Goal: Transaction & Acquisition: Purchase product/service

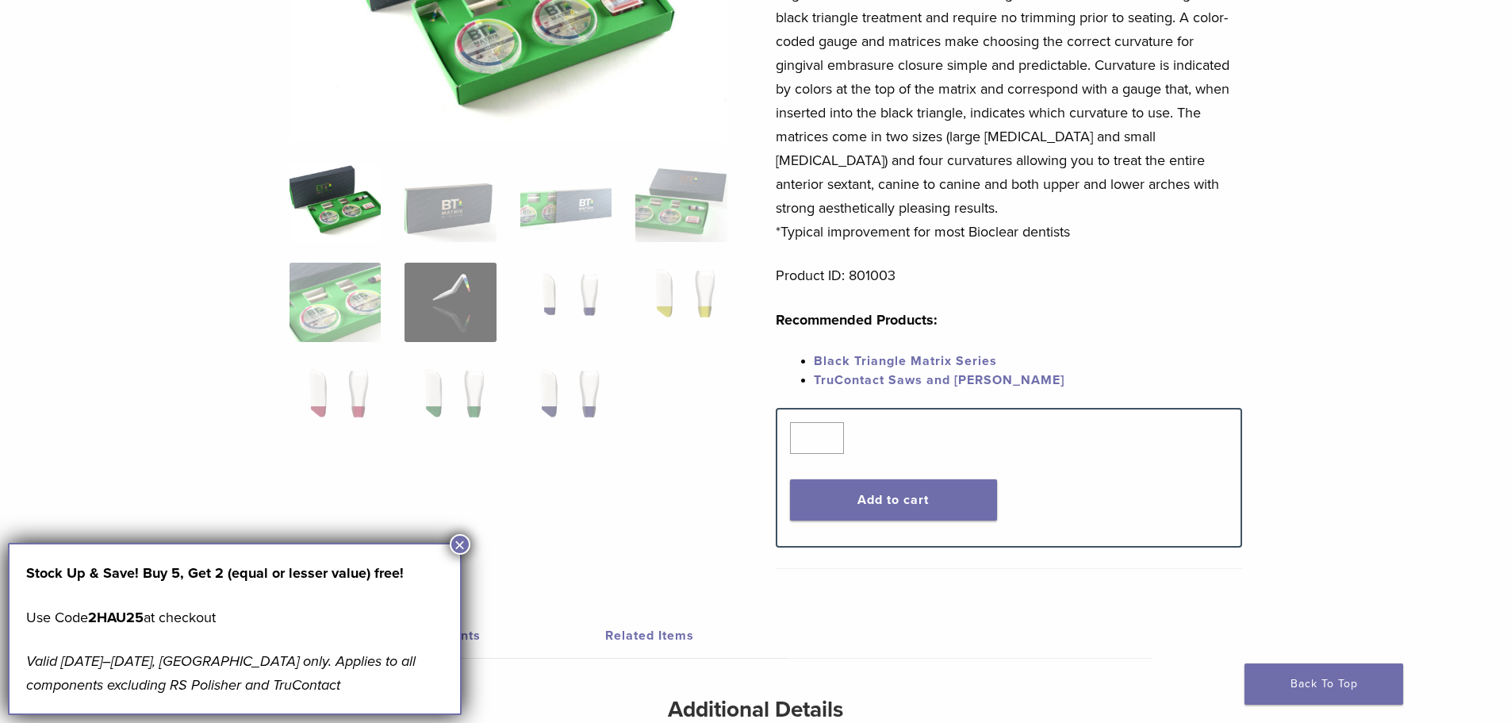
scroll to position [317, 0]
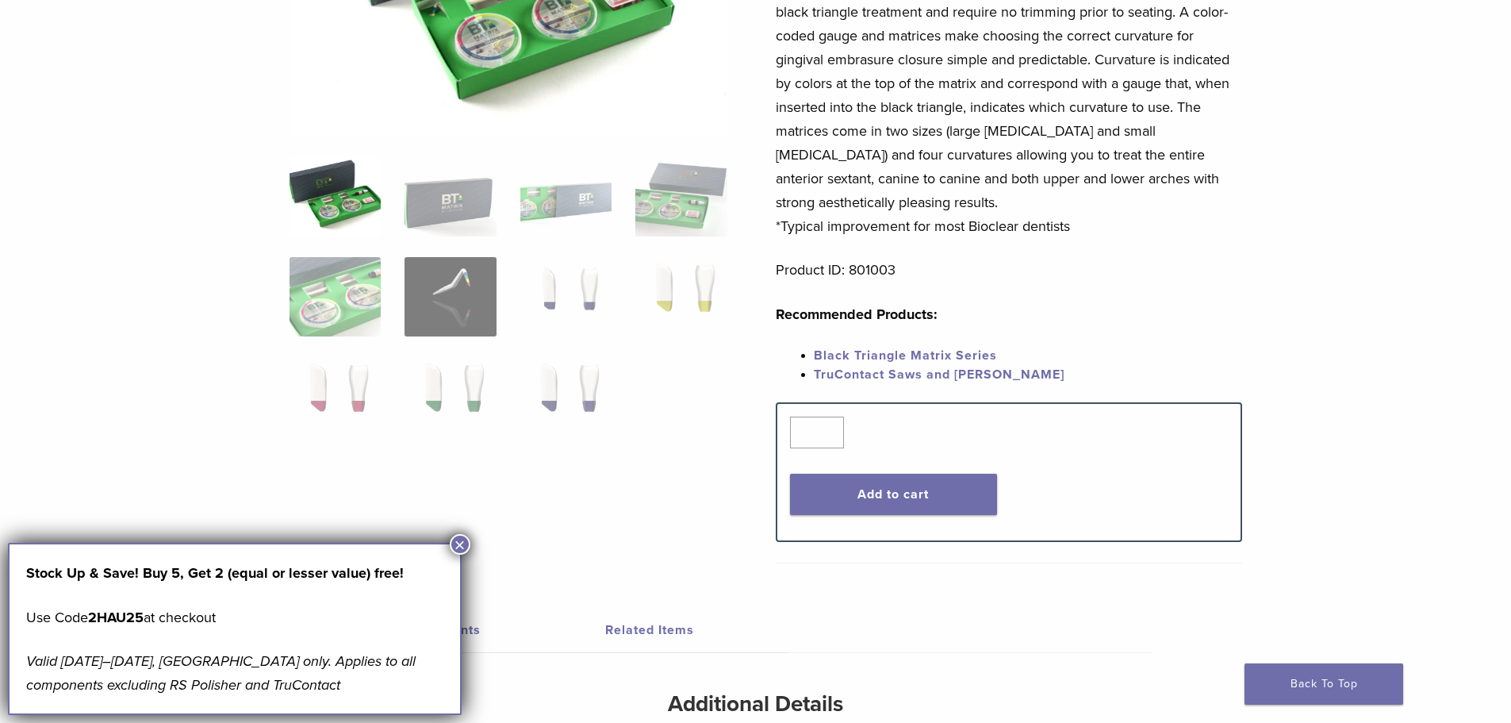
click at [466, 543] on button "×" at bounding box center [460, 544] width 21 height 21
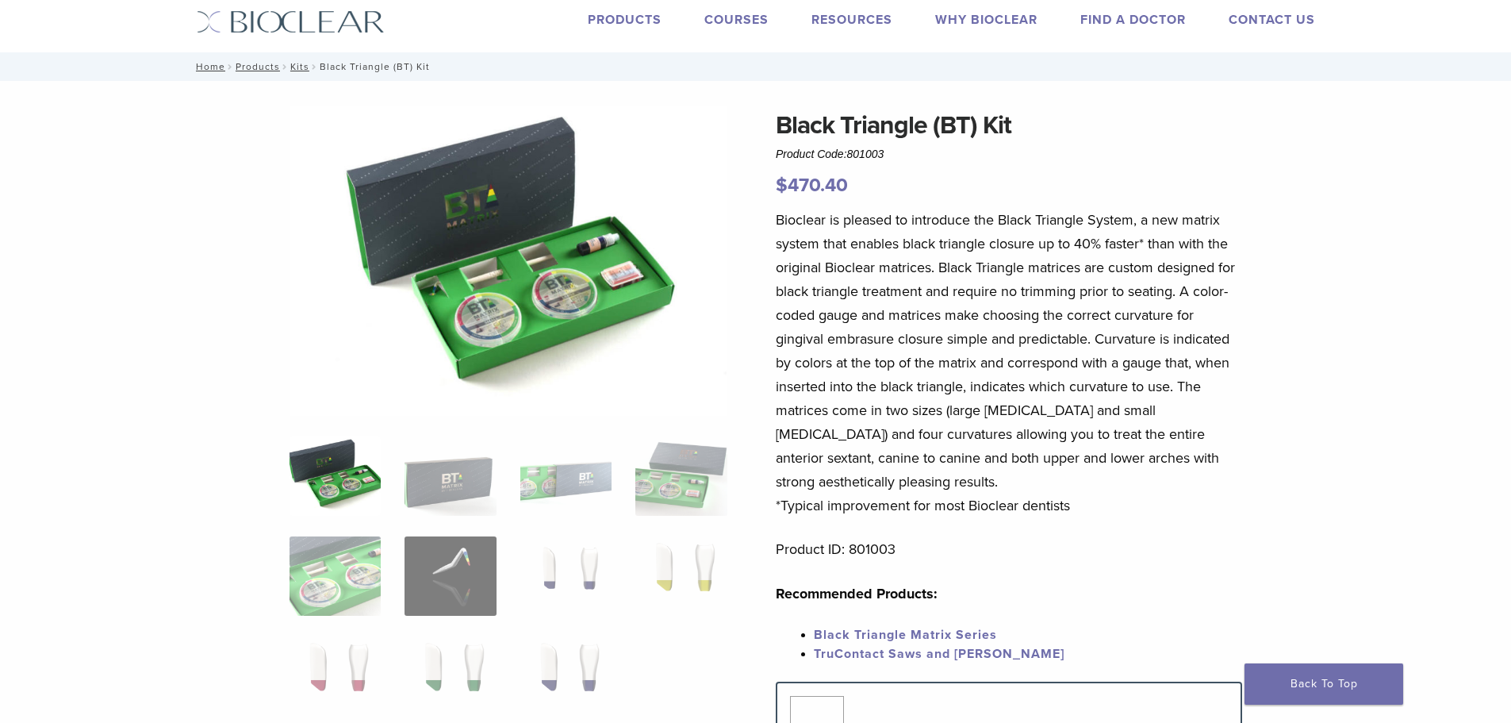
scroll to position [0, 0]
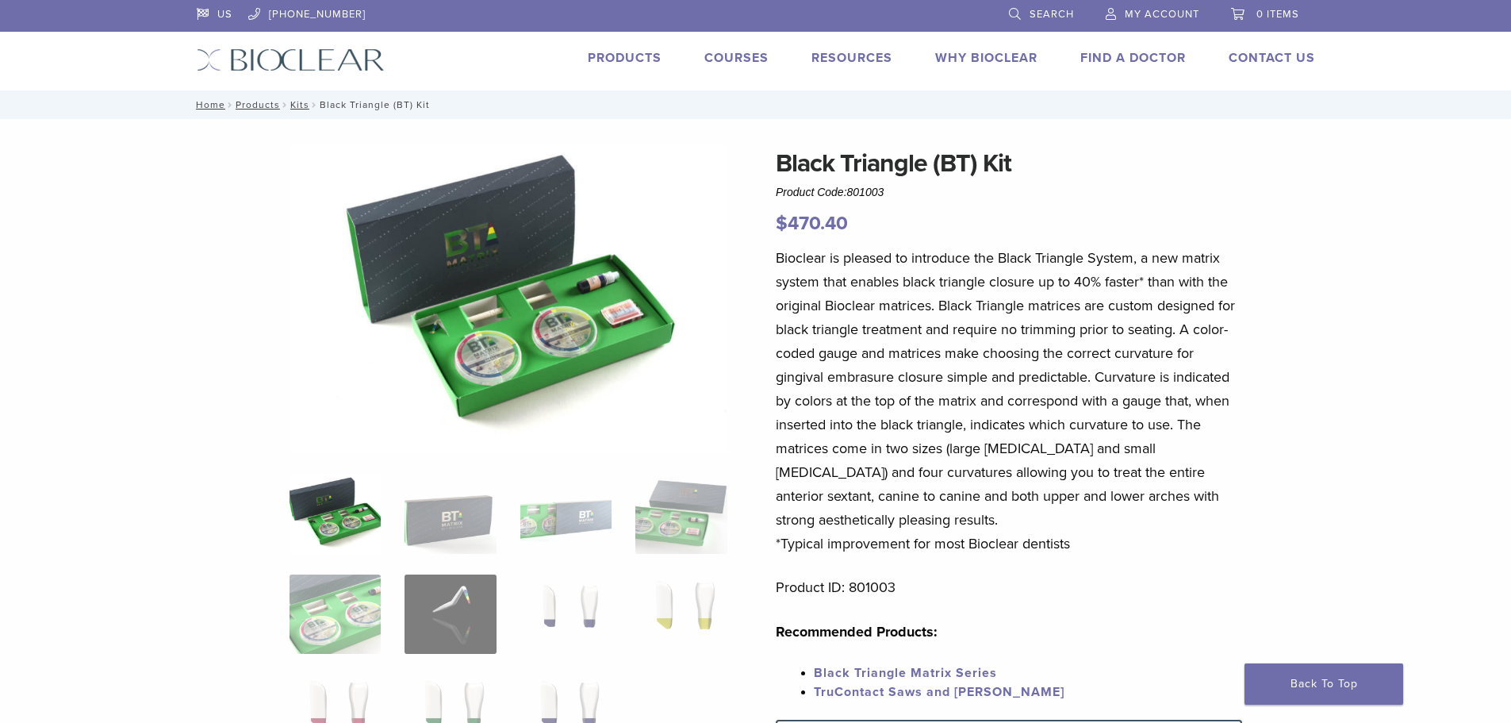
click at [1272, 13] on span "0 items" at bounding box center [1278, 14] width 43 height 13
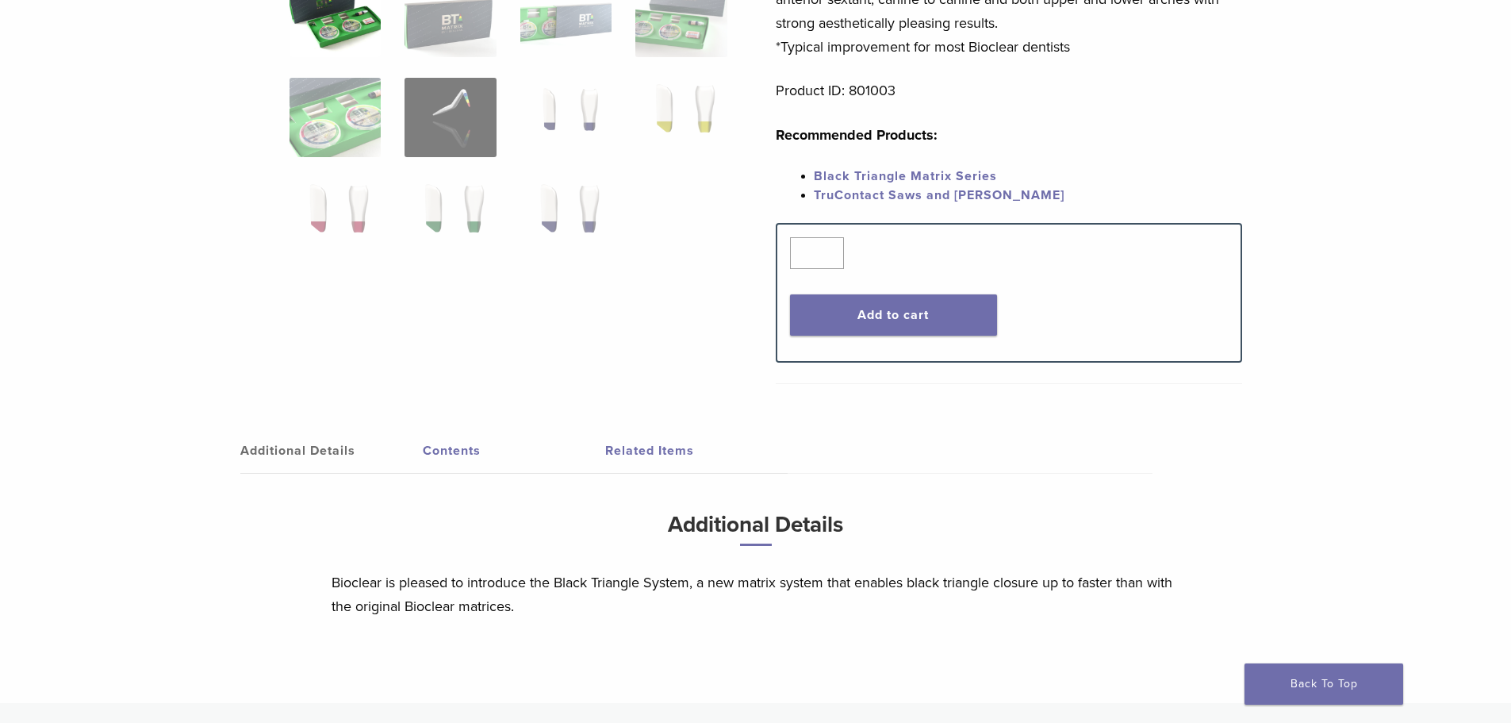
scroll to position [476, 0]
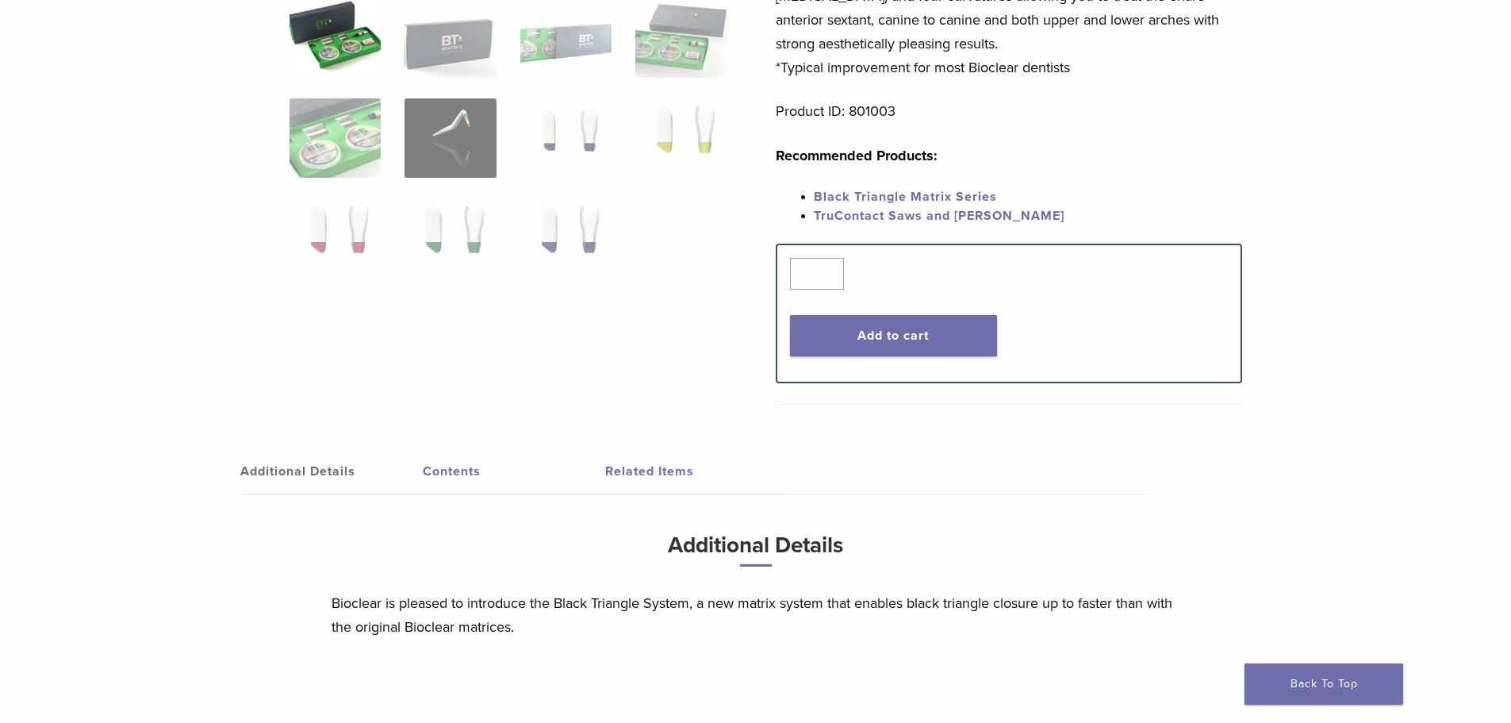
click at [892, 192] on link "Black Triangle Matrix Series" at bounding box center [905, 197] width 183 height 16
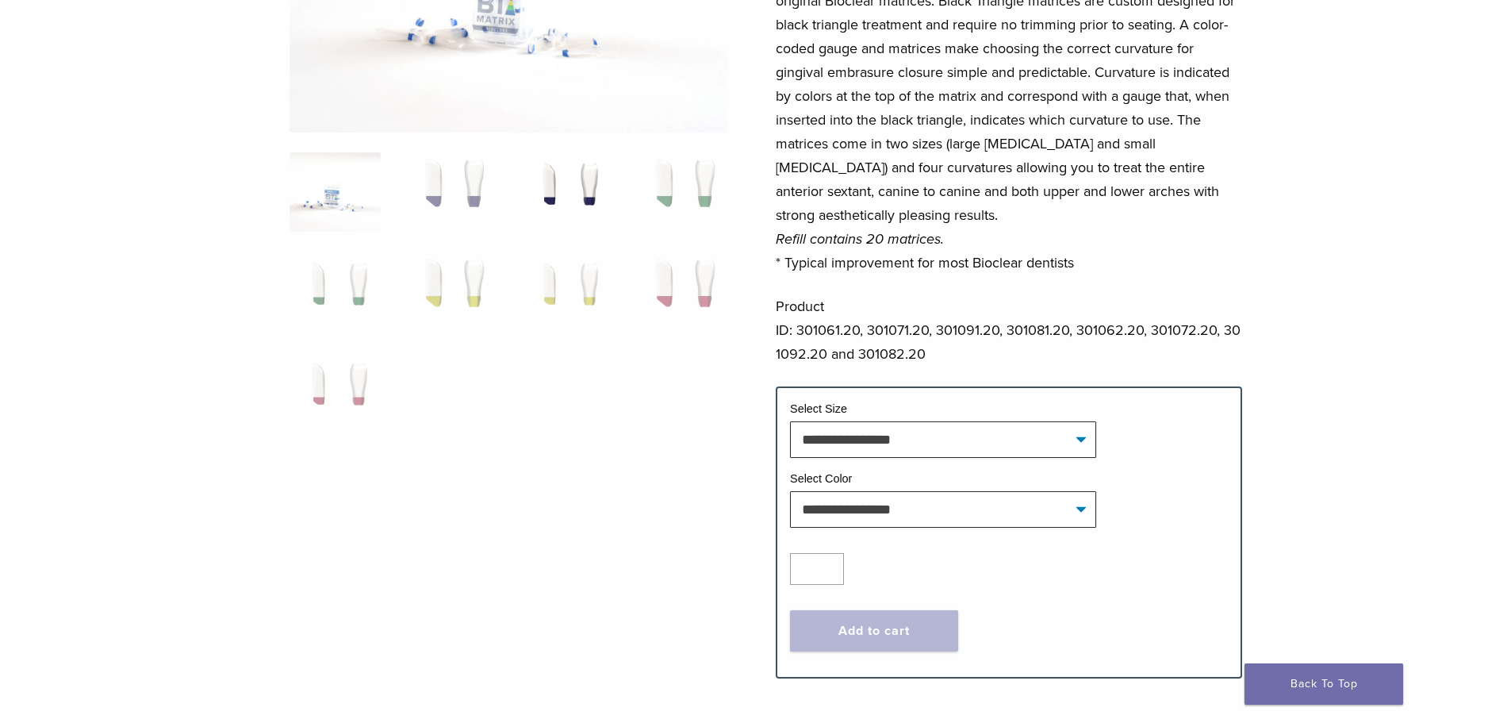
scroll to position [317, 0]
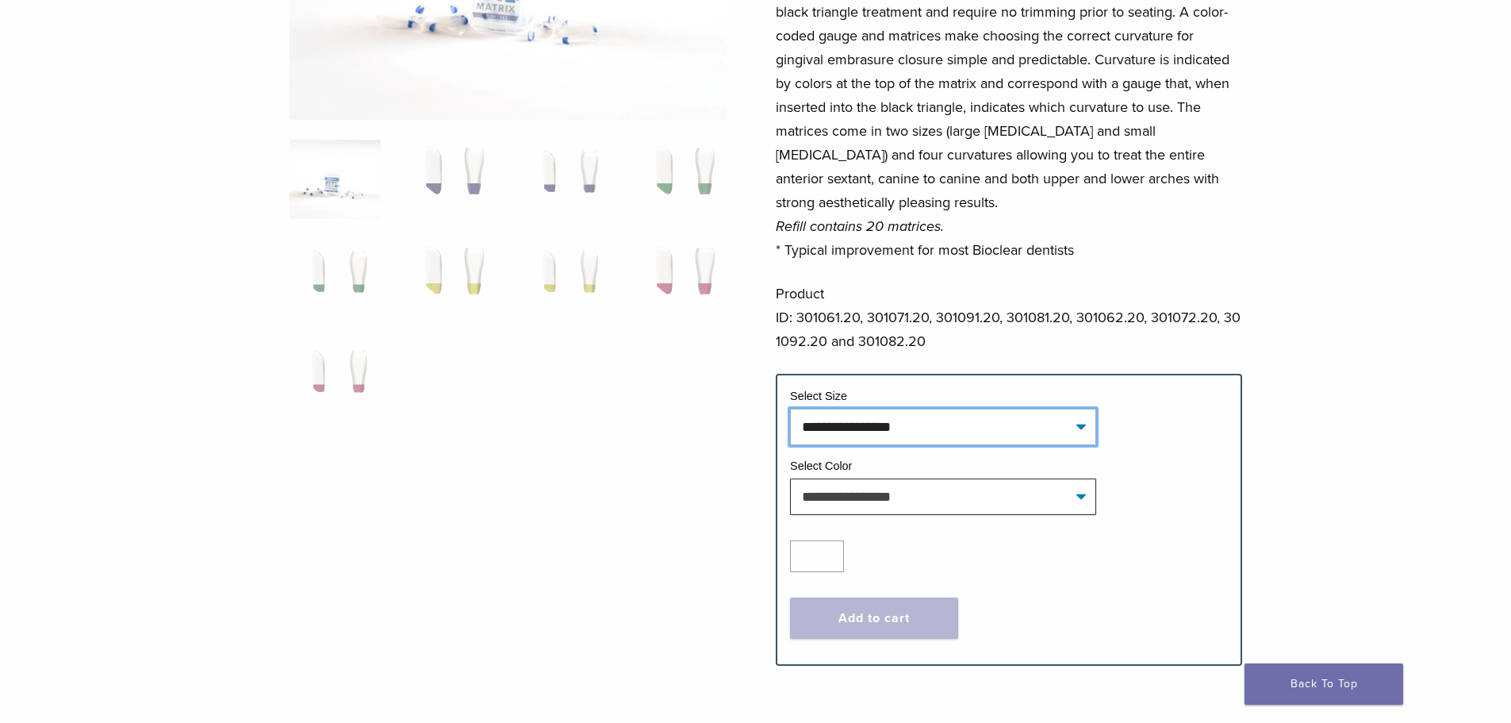
click at [835, 424] on select "**********" at bounding box center [943, 427] width 306 height 36
click at [790, 409] on select "**********" at bounding box center [943, 427] width 306 height 36
select select "*****"
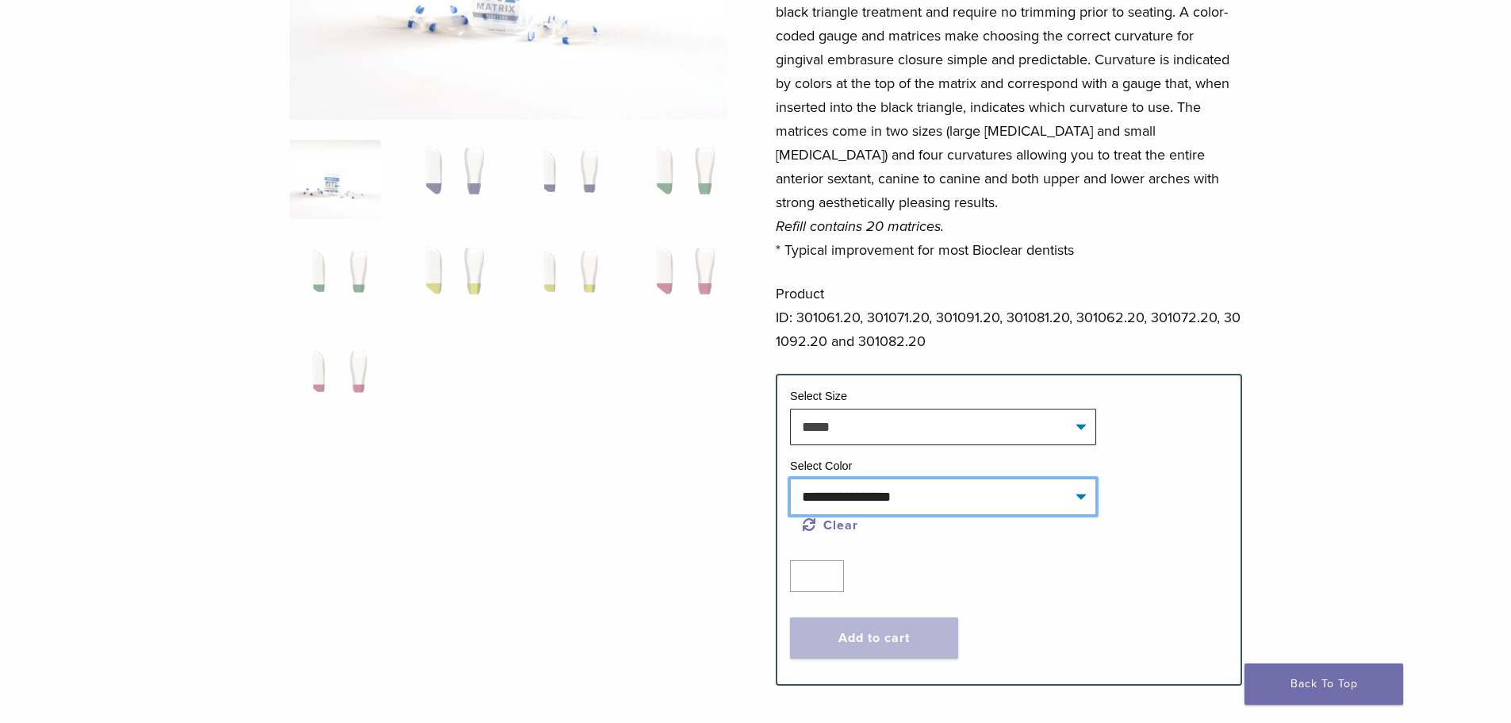
click at [855, 502] on select "**********" at bounding box center [943, 496] width 306 height 36
click at [674, 523] on div at bounding box center [509, 243] width 438 height 832
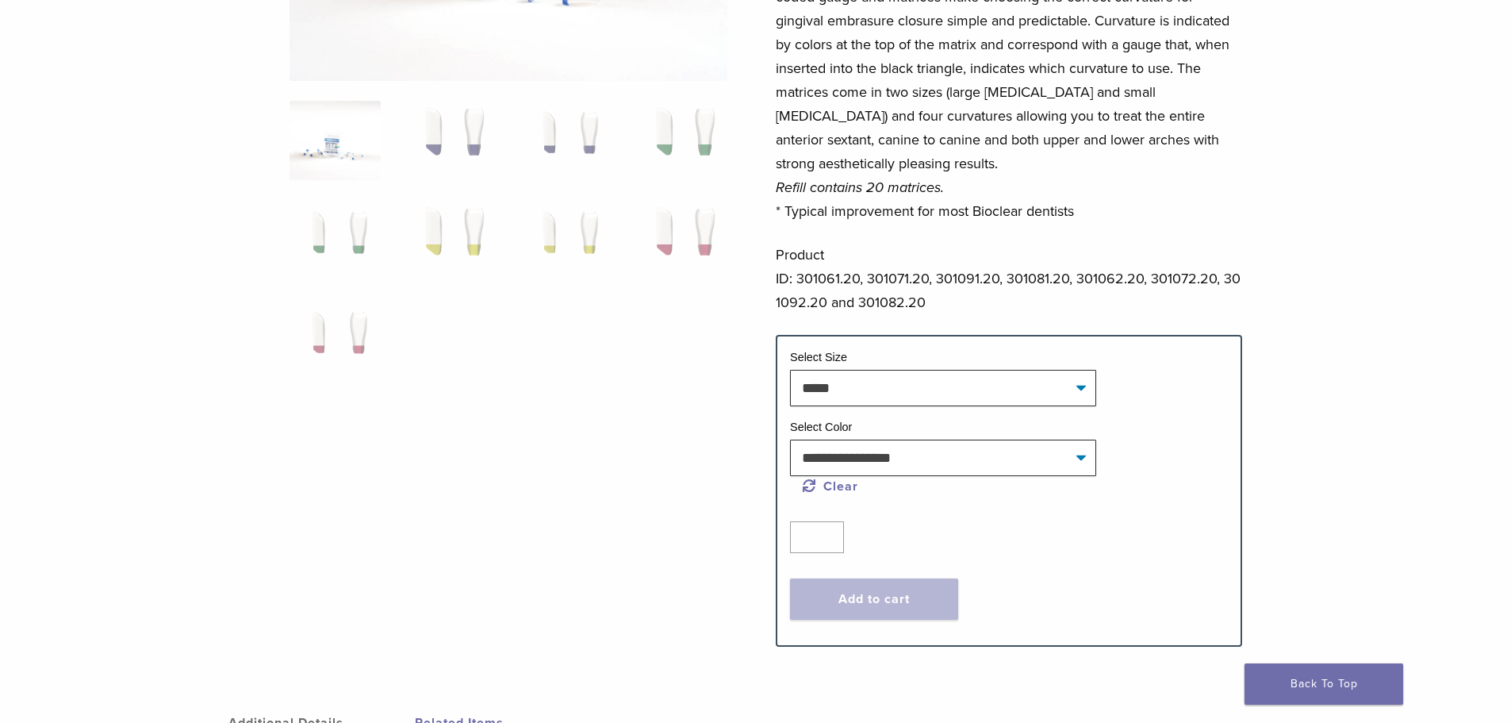
scroll to position [555, 0]
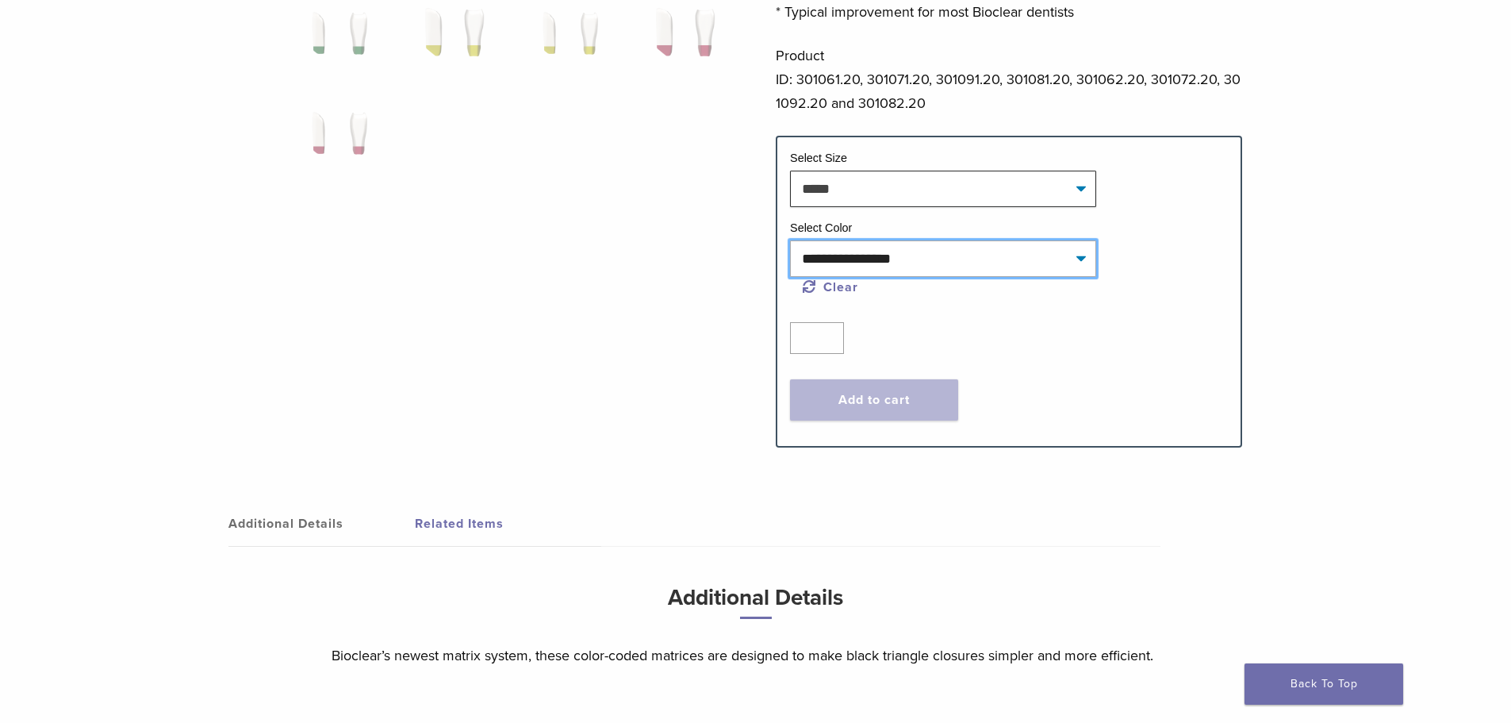
click at [979, 256] on select "**********" at bounding box center [943, 258] width 306 height 36
click at [545, 425] on div "**********" at bounding box center [756, 28] width 1142 height 879
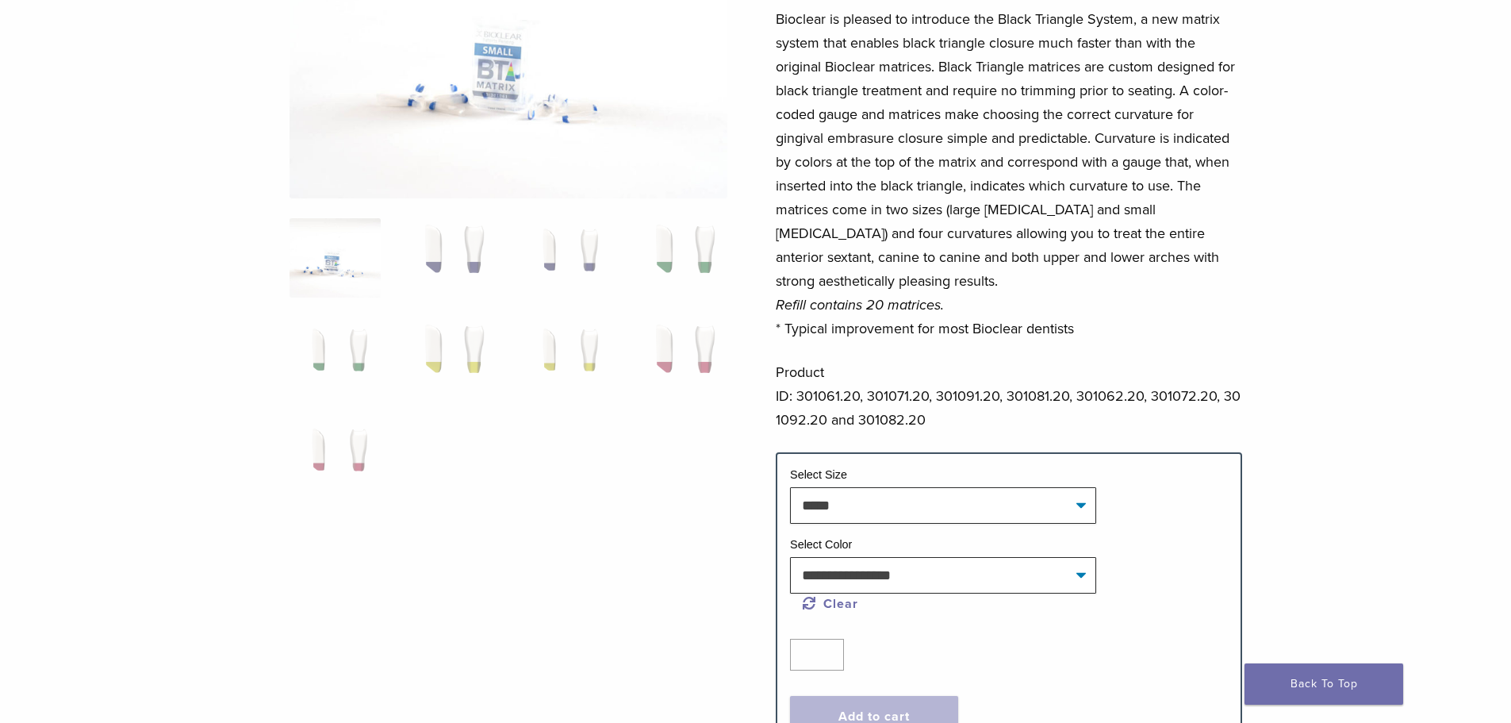
scroll to position [171, 0]
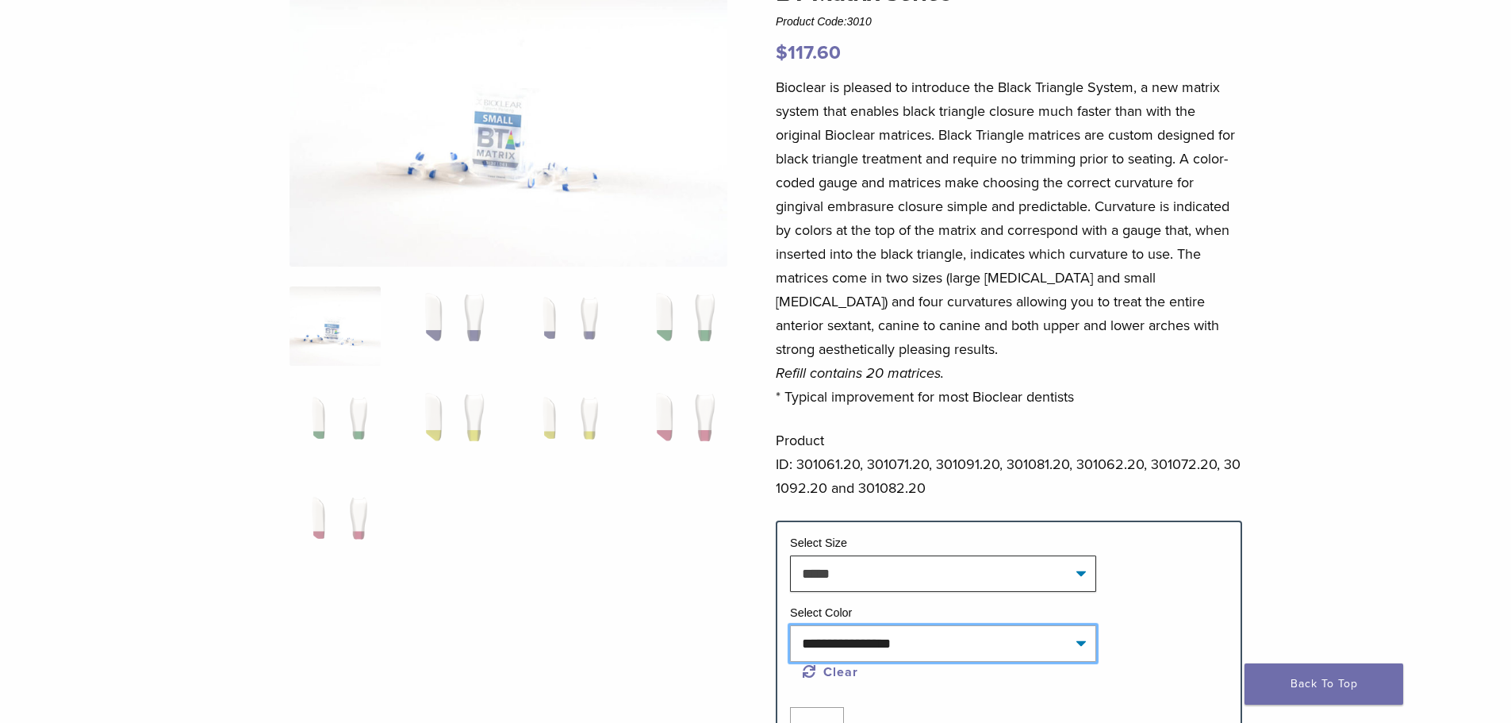
click at [903, 644] on select "**********" at bounding box center [943, 643] width 306 height 36
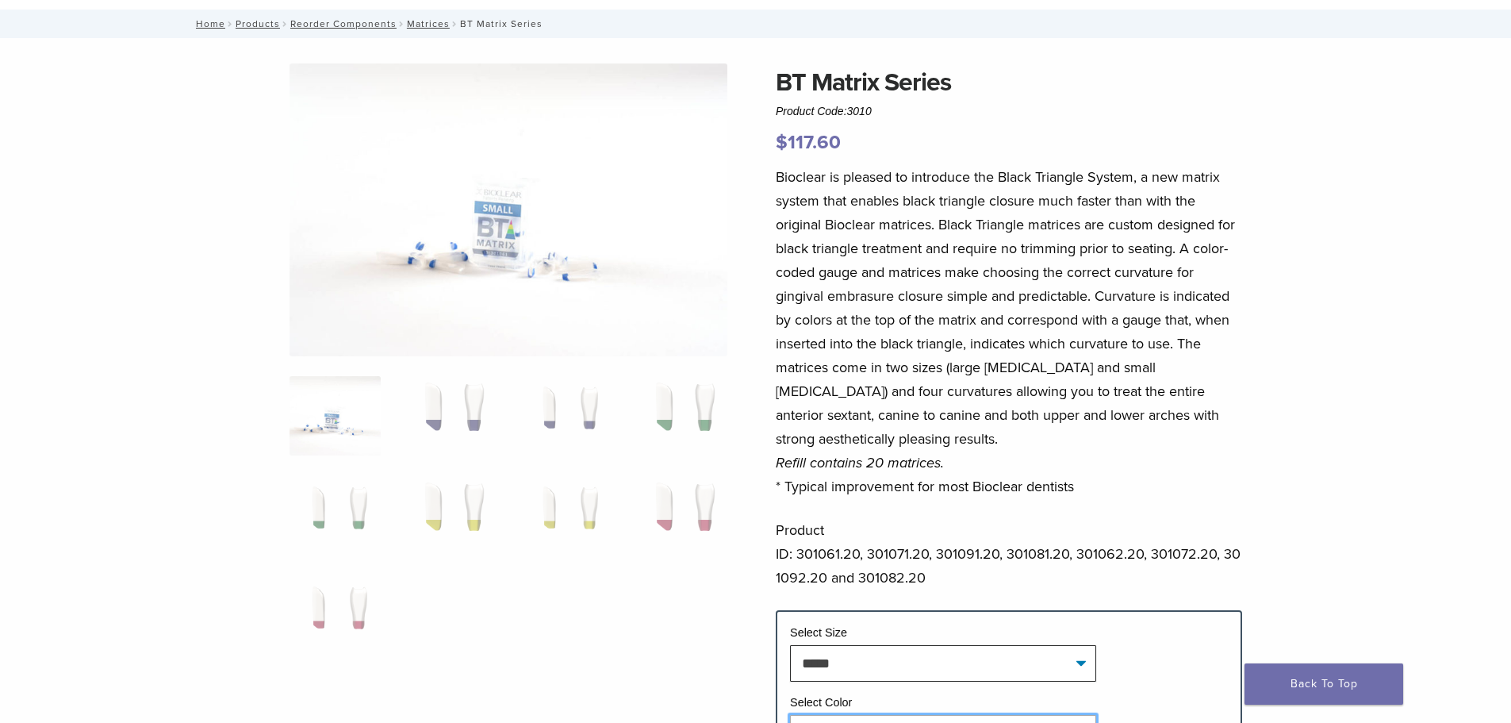
scroll to position [0, 0]
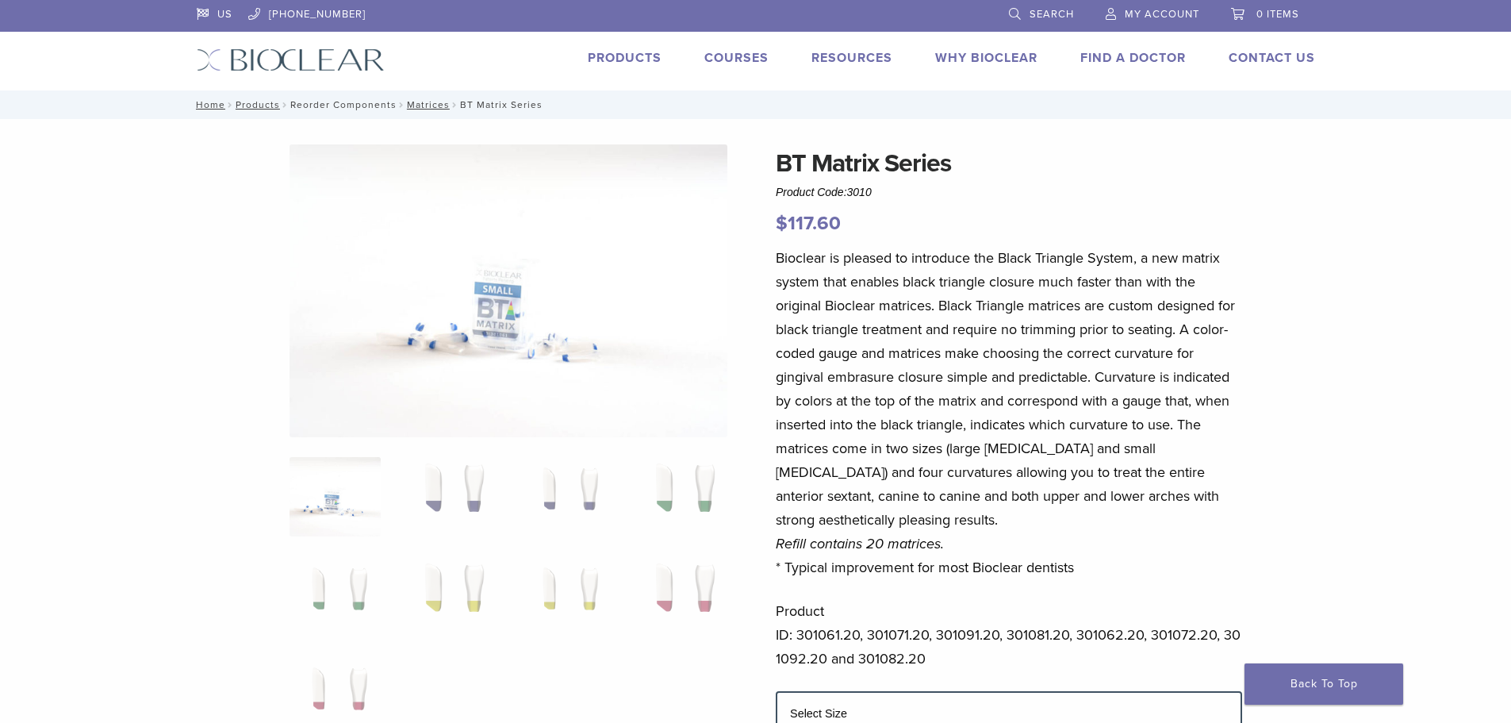
click at [351, 100] on link "Reorder Components" at bounding box center [343, 104] width 106 height 11
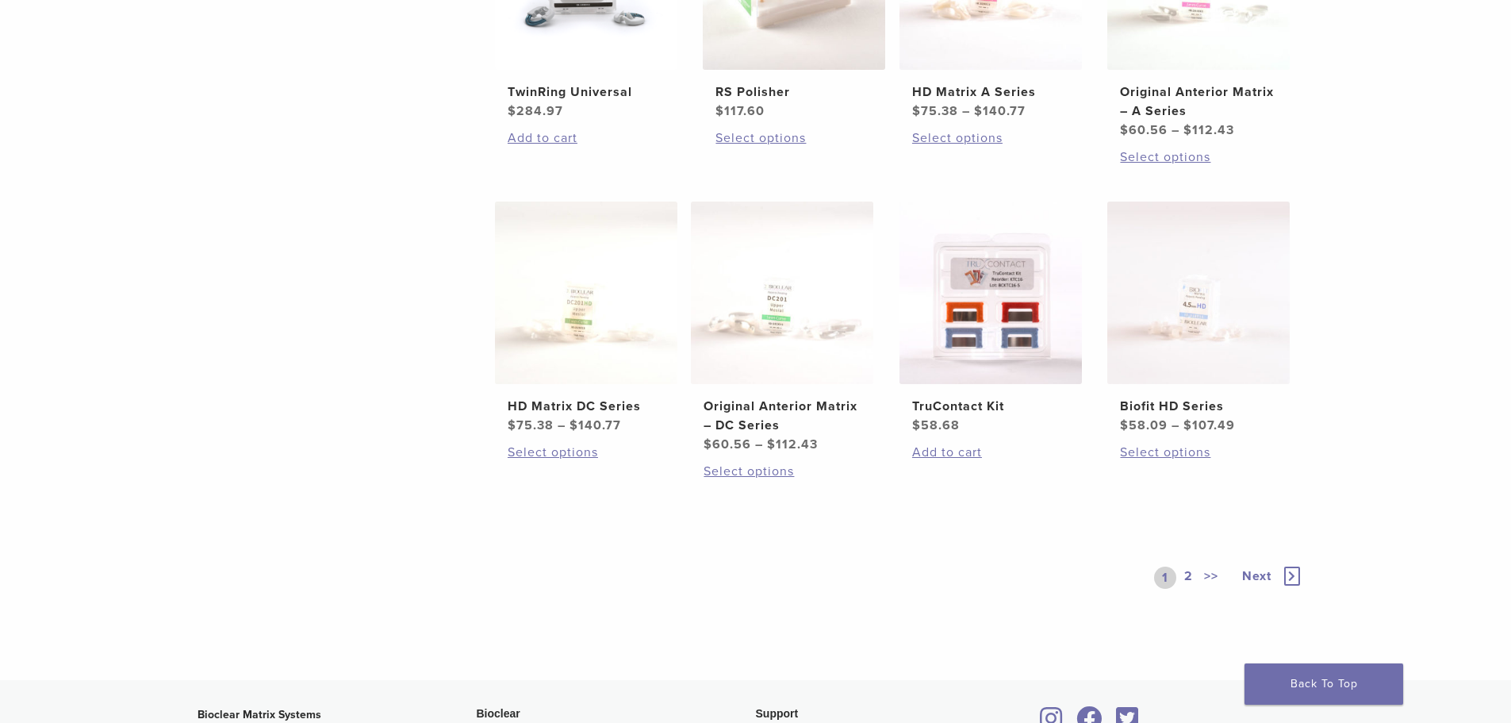
scroll to position [873, 0]
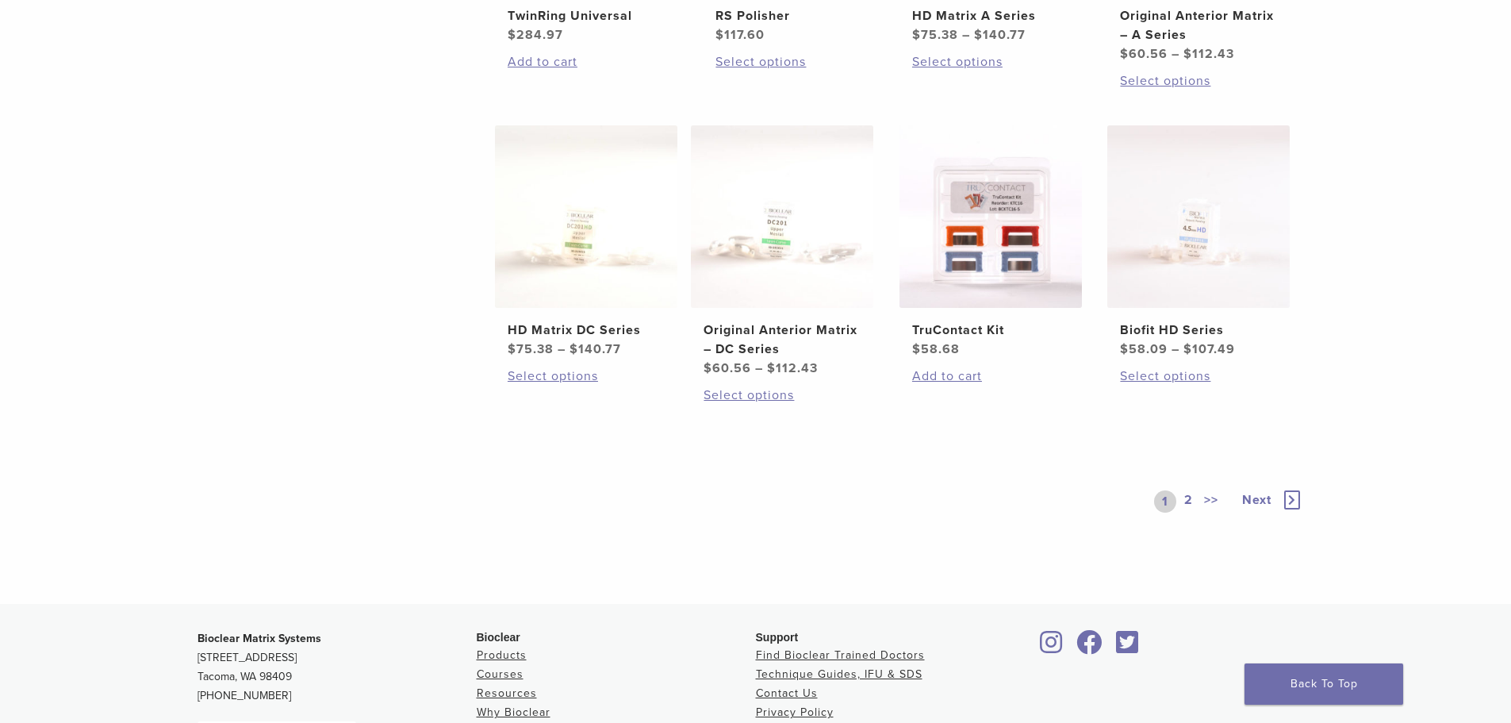
click at [1188, 500] on link "2" at bounding box center [1188, 501] width 15 height 22
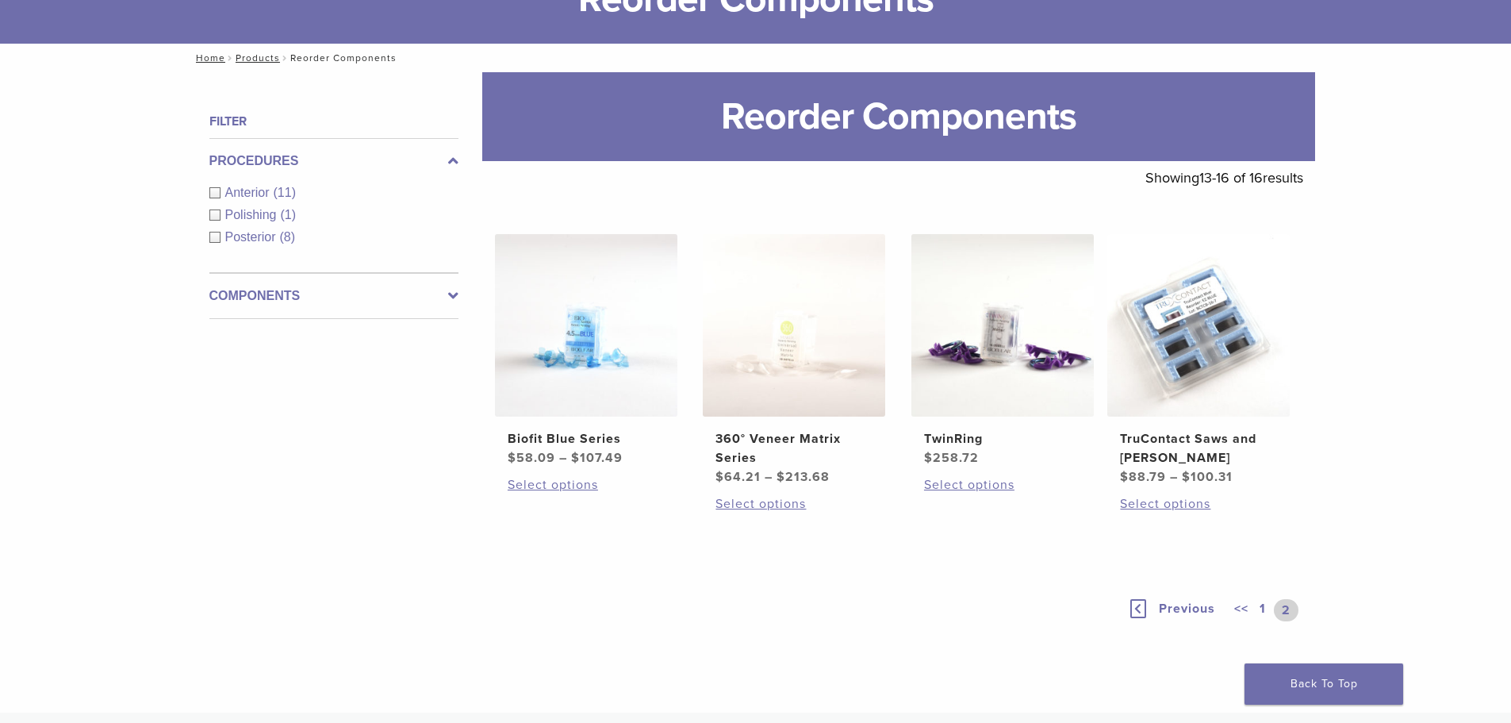
scroll to position [108, 0]
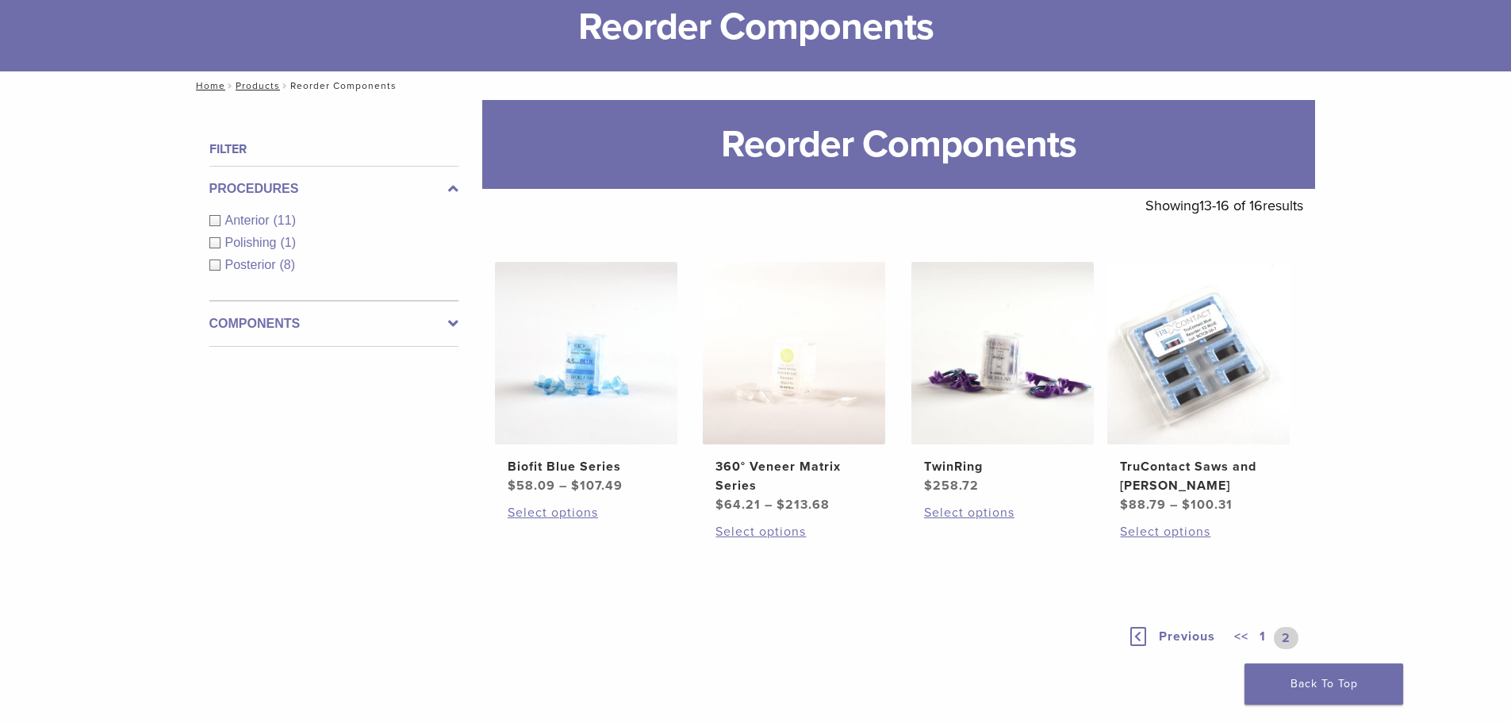
click at [250, 220] on span "Anterior" at bounding box center [249, 219] width 48 height 13
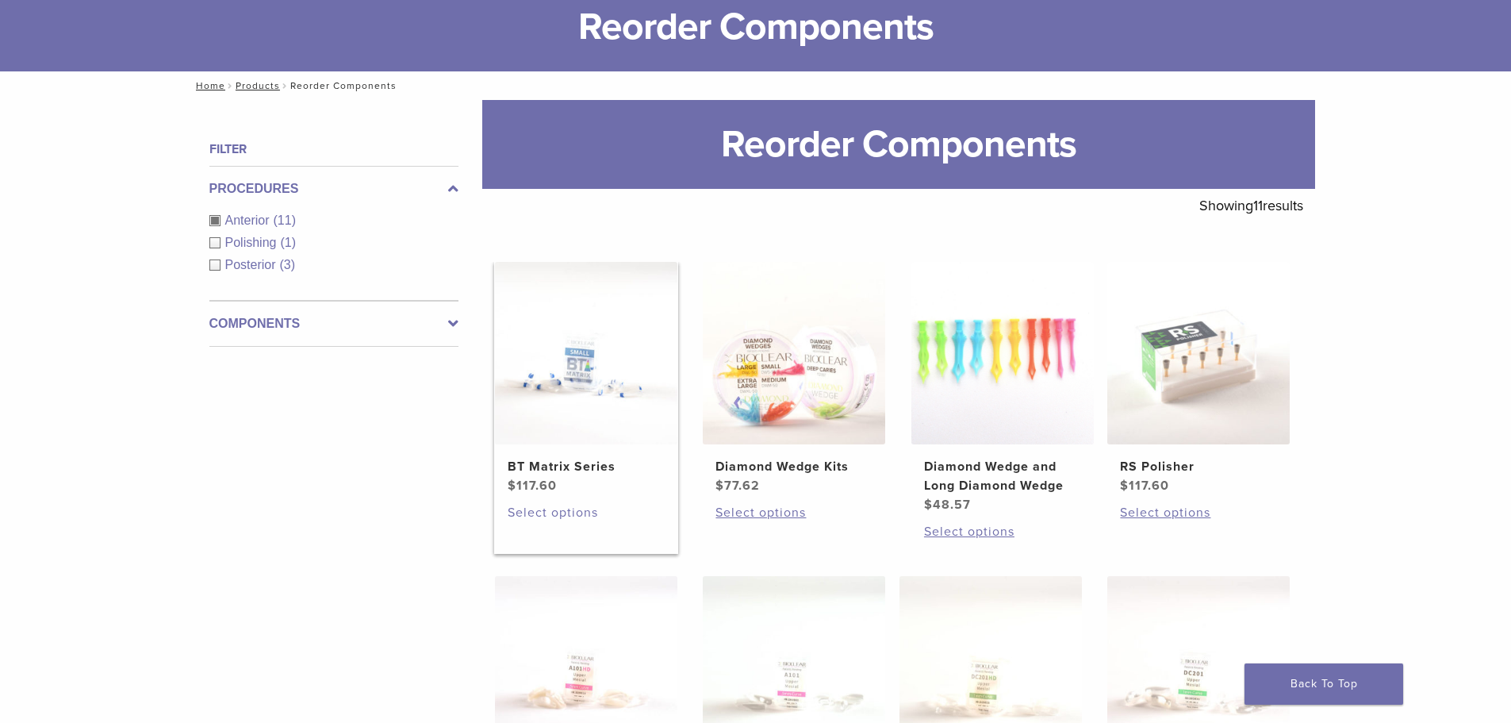
click at [551, 509] on link "Select options" at bounding box center [586, 512] width 157 height 19
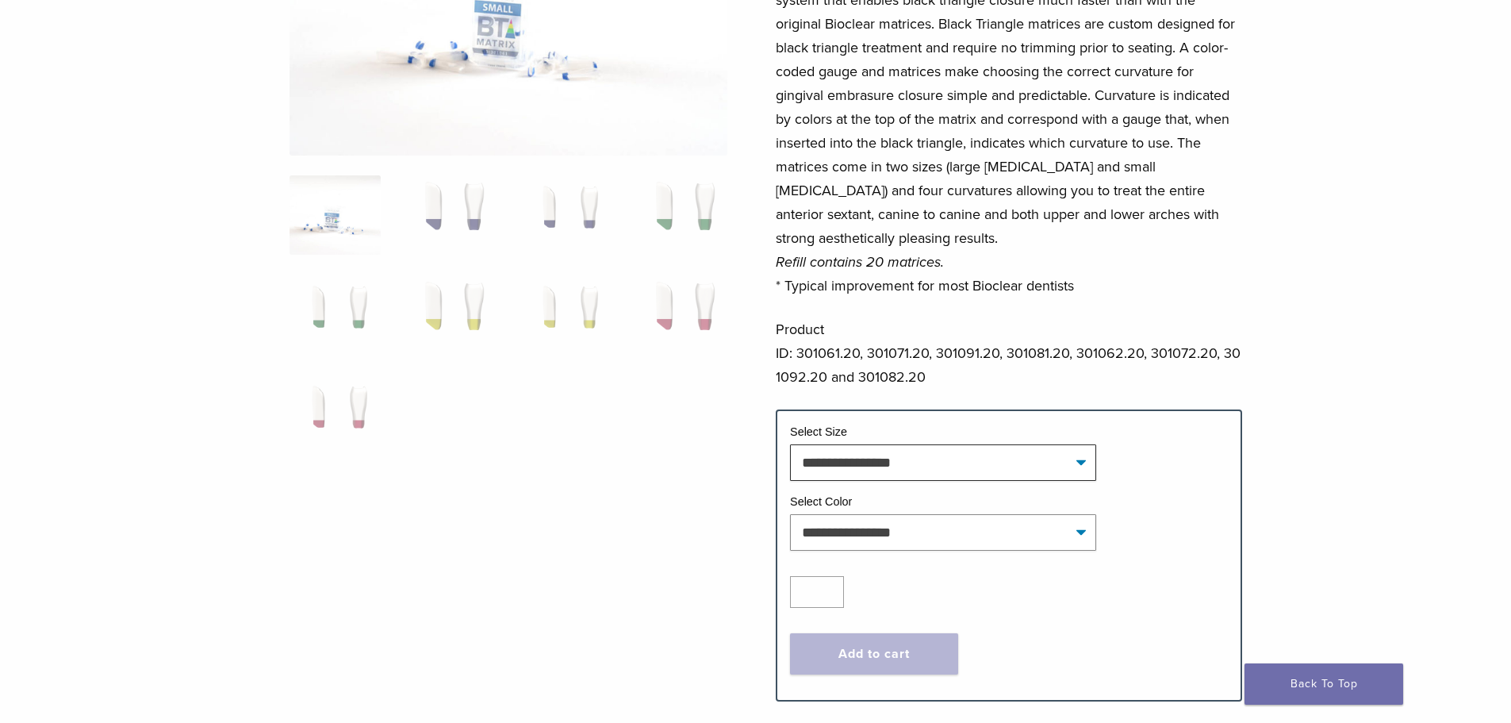
scroll to position [317, 0]
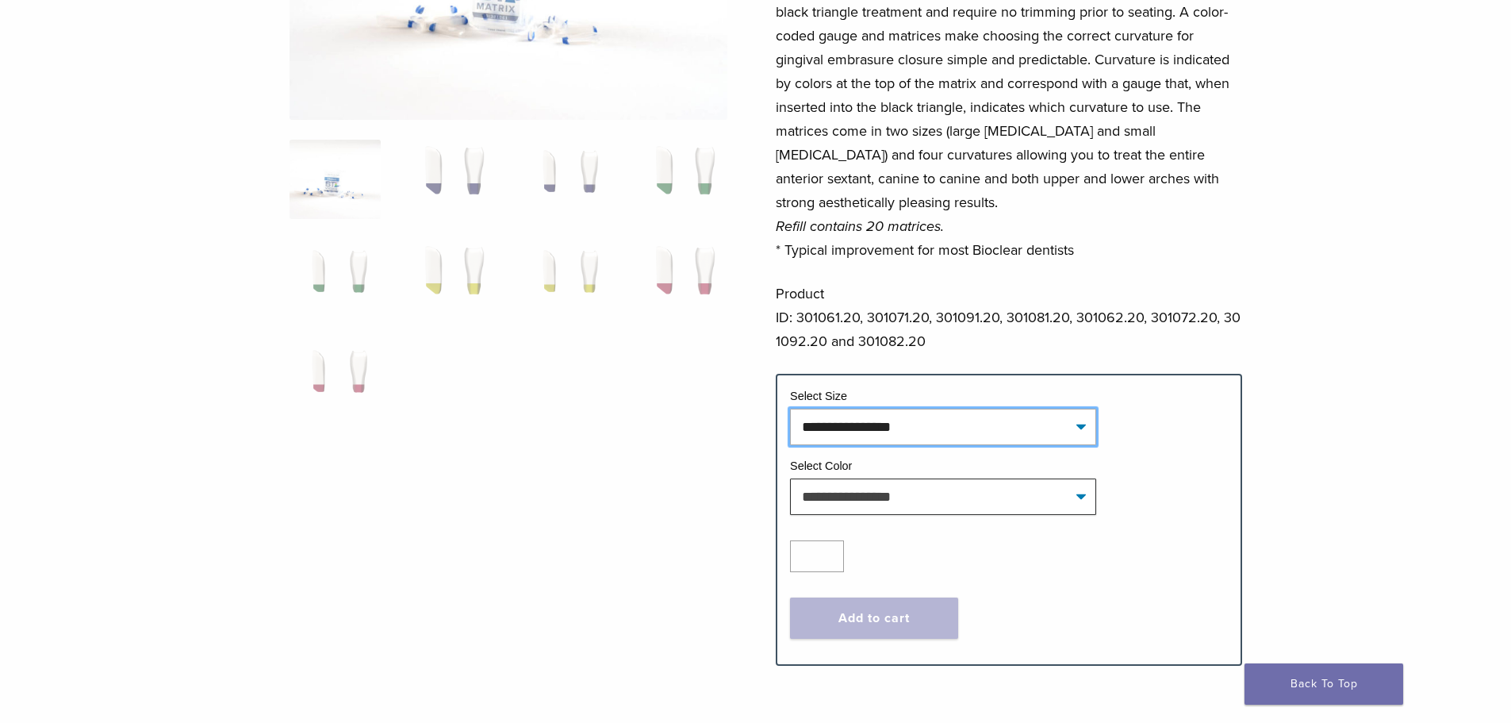
click at [927, 423] on select "**********" at bounding box center [943, 427] width 306 height 36
click at [790, 409] on select "**********" at bounding box center [943, 427] width 306 height 36
select select "*****"
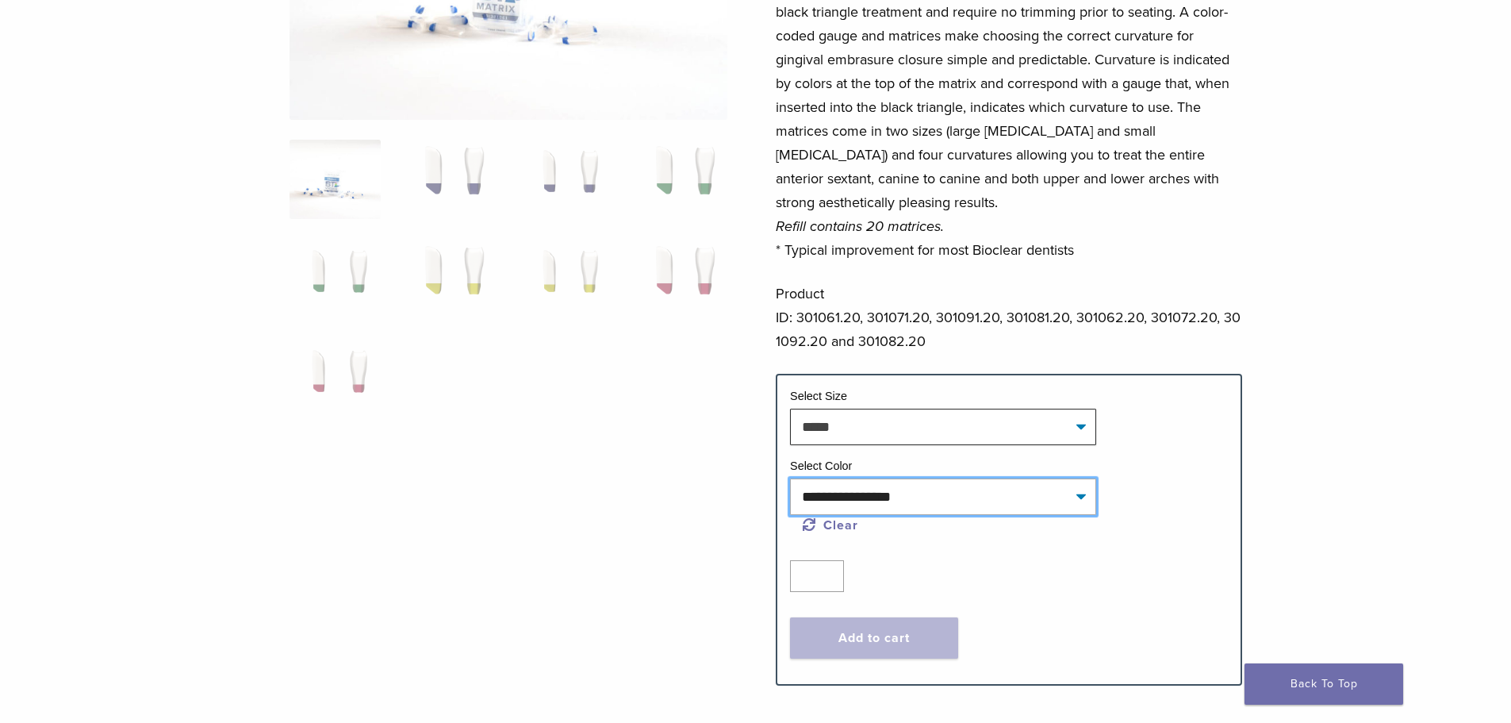
click at [927, 499] on select "**********" at bounding box center [943, 496] width 306 height 36
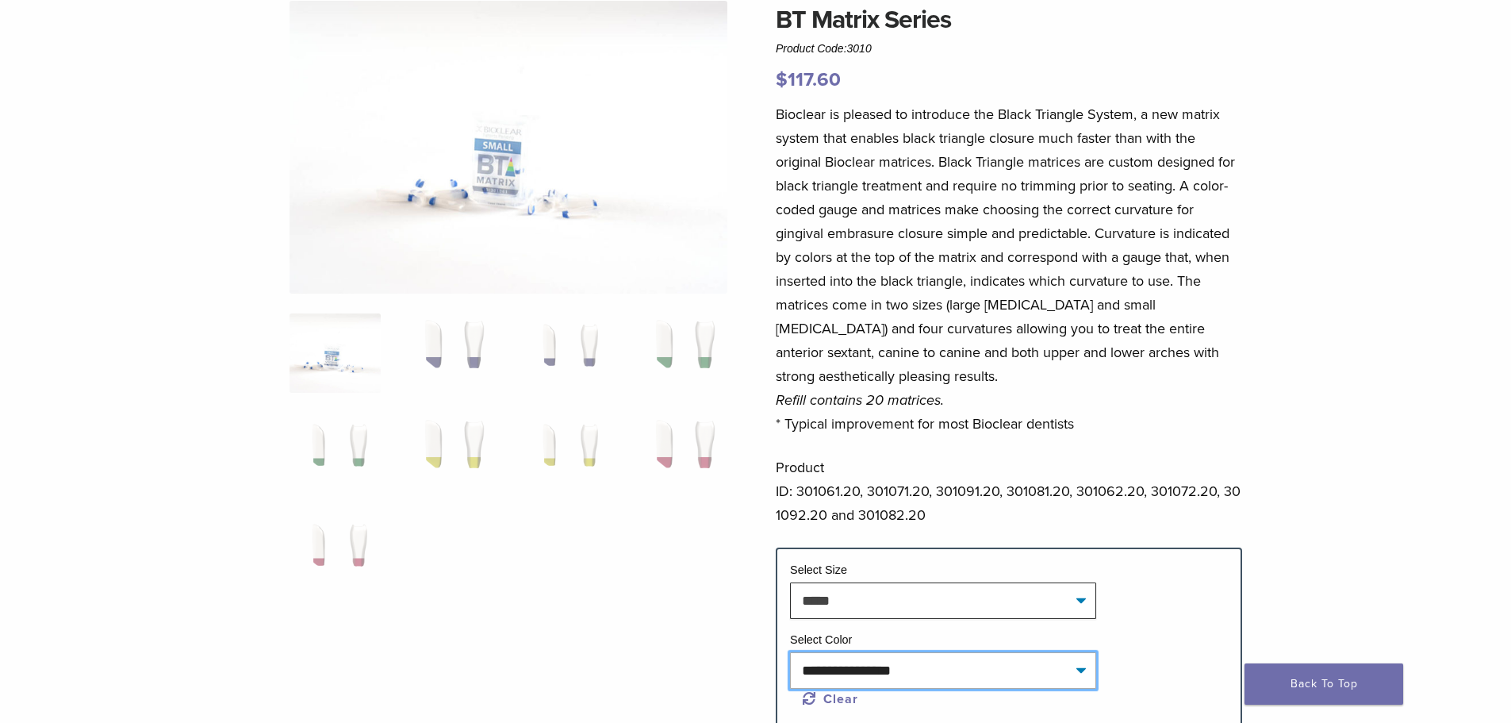
scroll to position [0, 0]
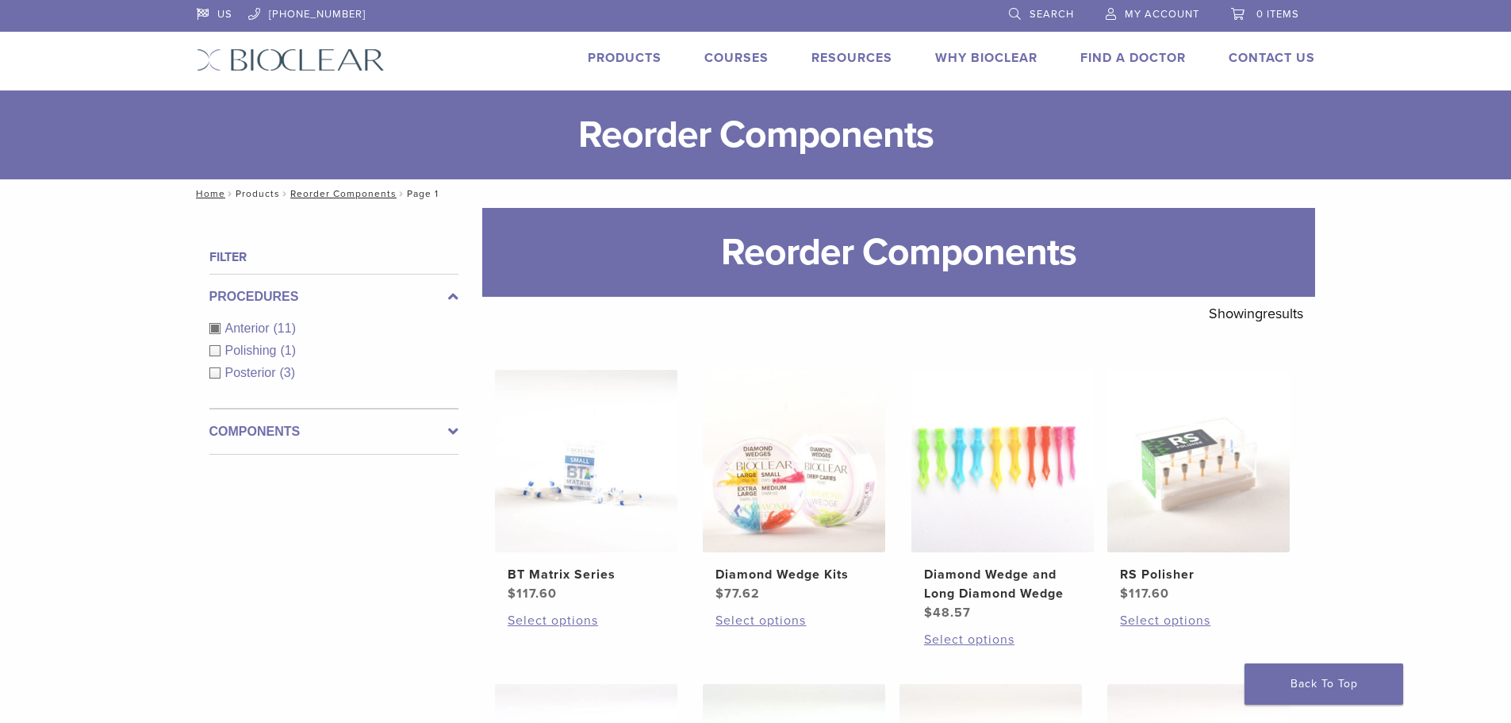
click at [263, 196] on link "Products" at bounding box center [258, 193] width 44 height 11
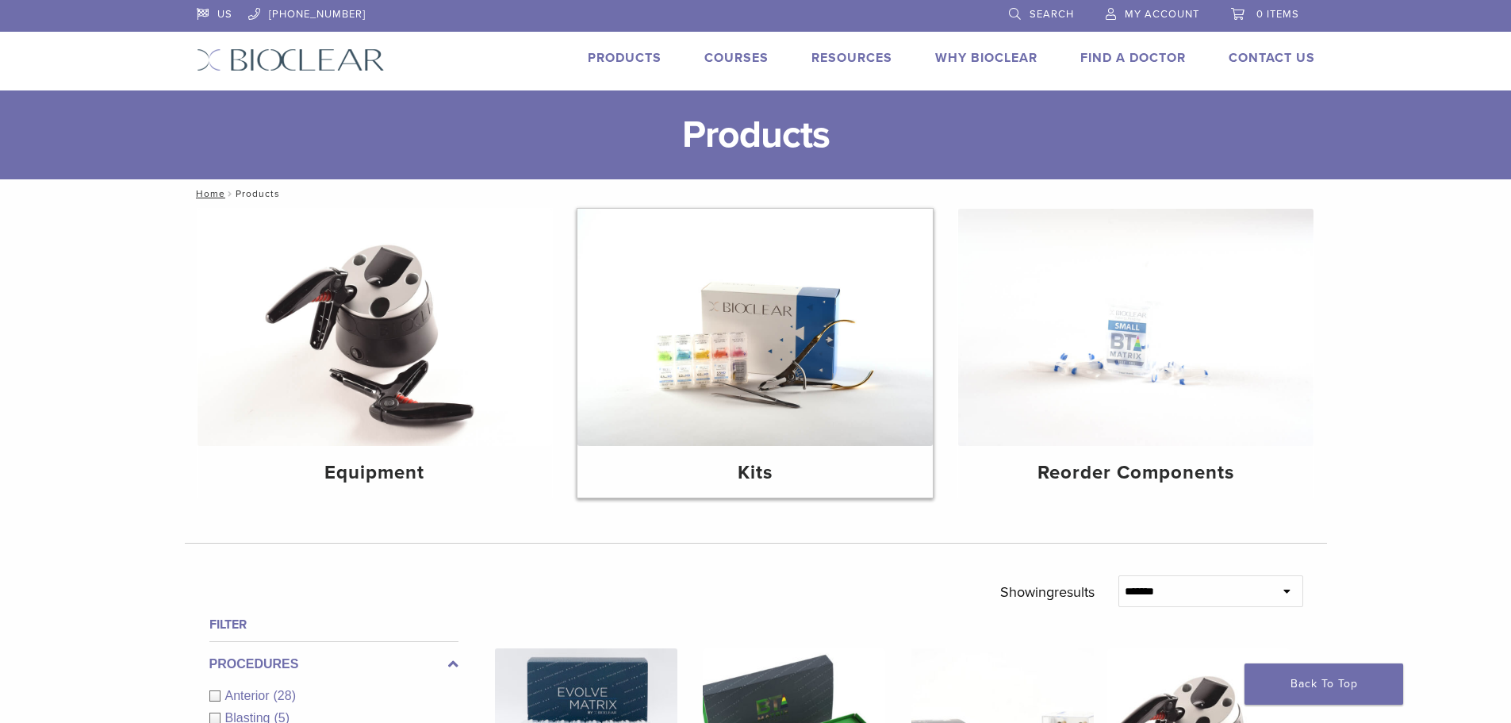
click at [771, 466] on h4 "Kits" at bounding box center [755, 473] width 330 height 29
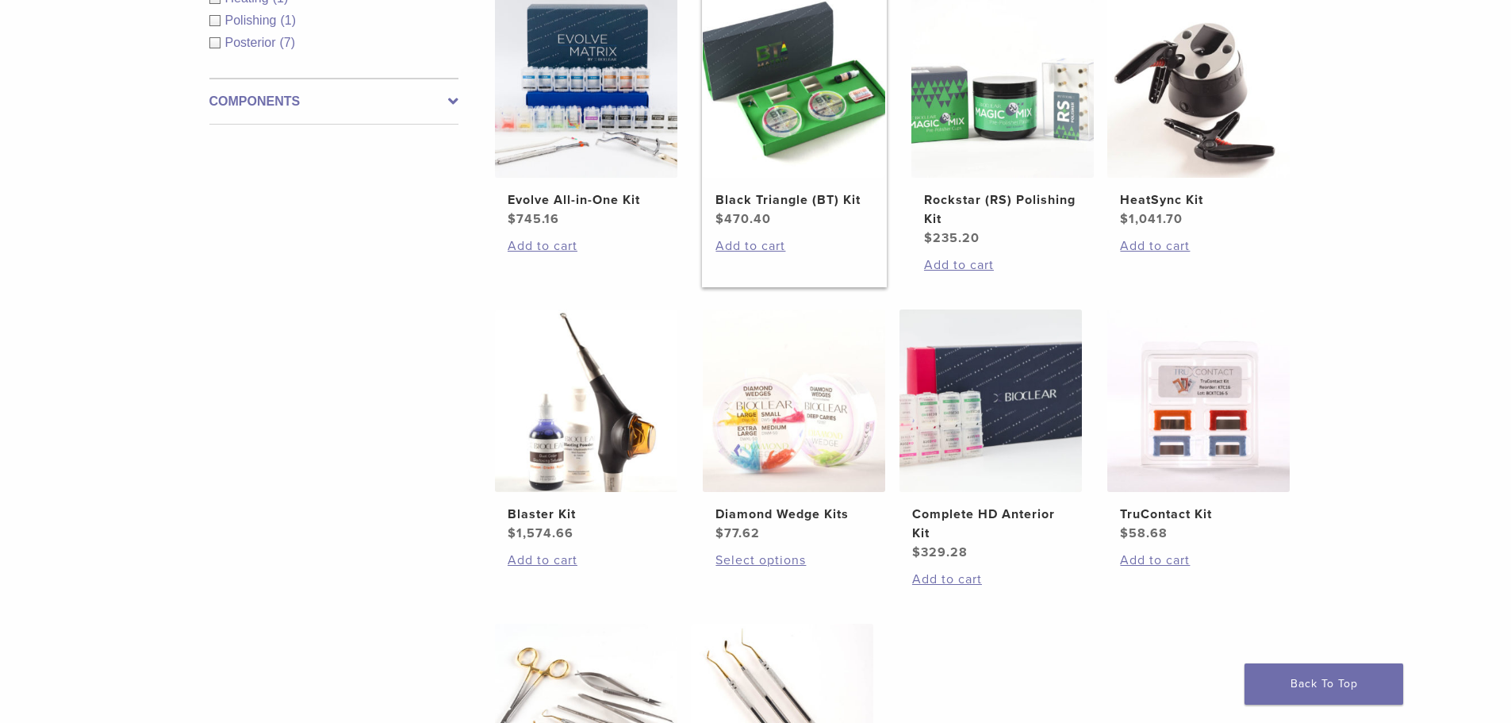
scroll to position [317, 0]
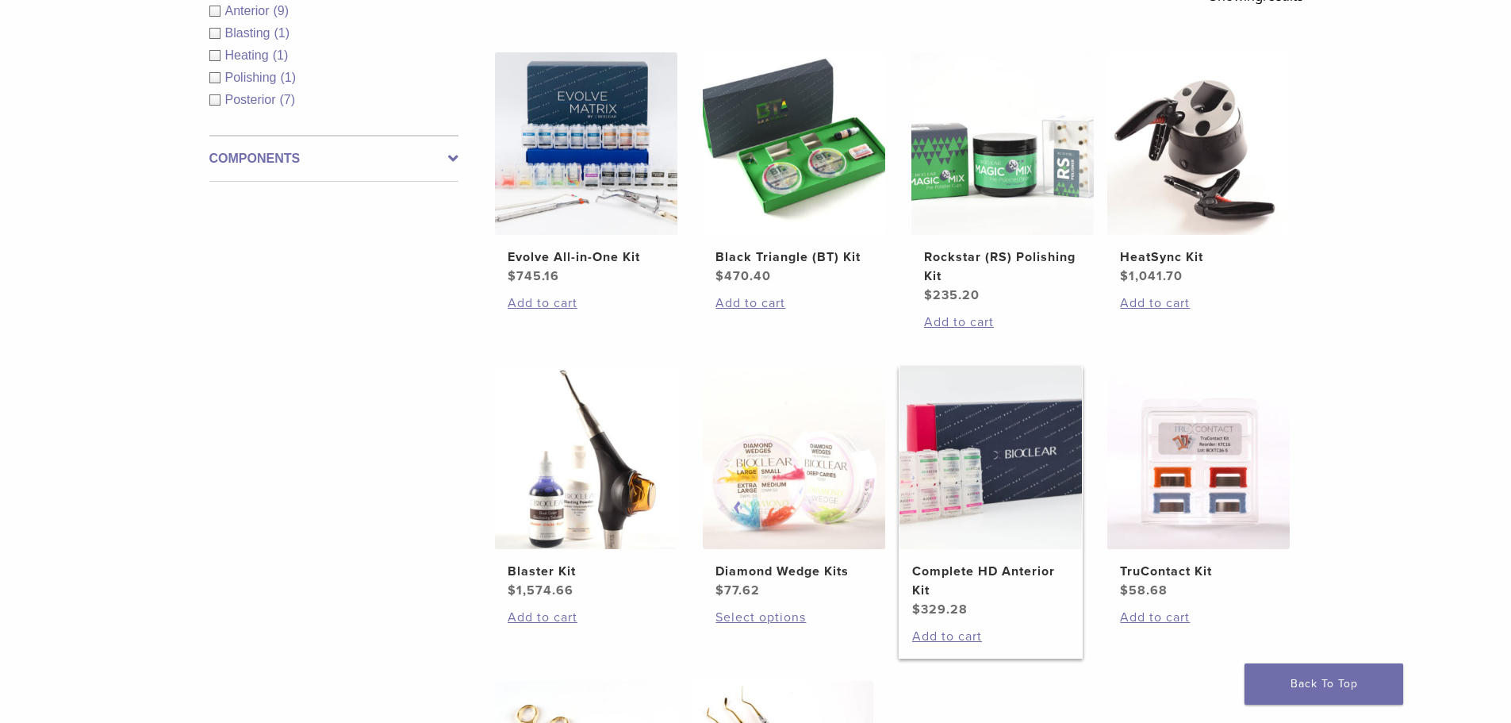
click at [965, 465] on img at bounding box center [991, 458] width 182 height 182
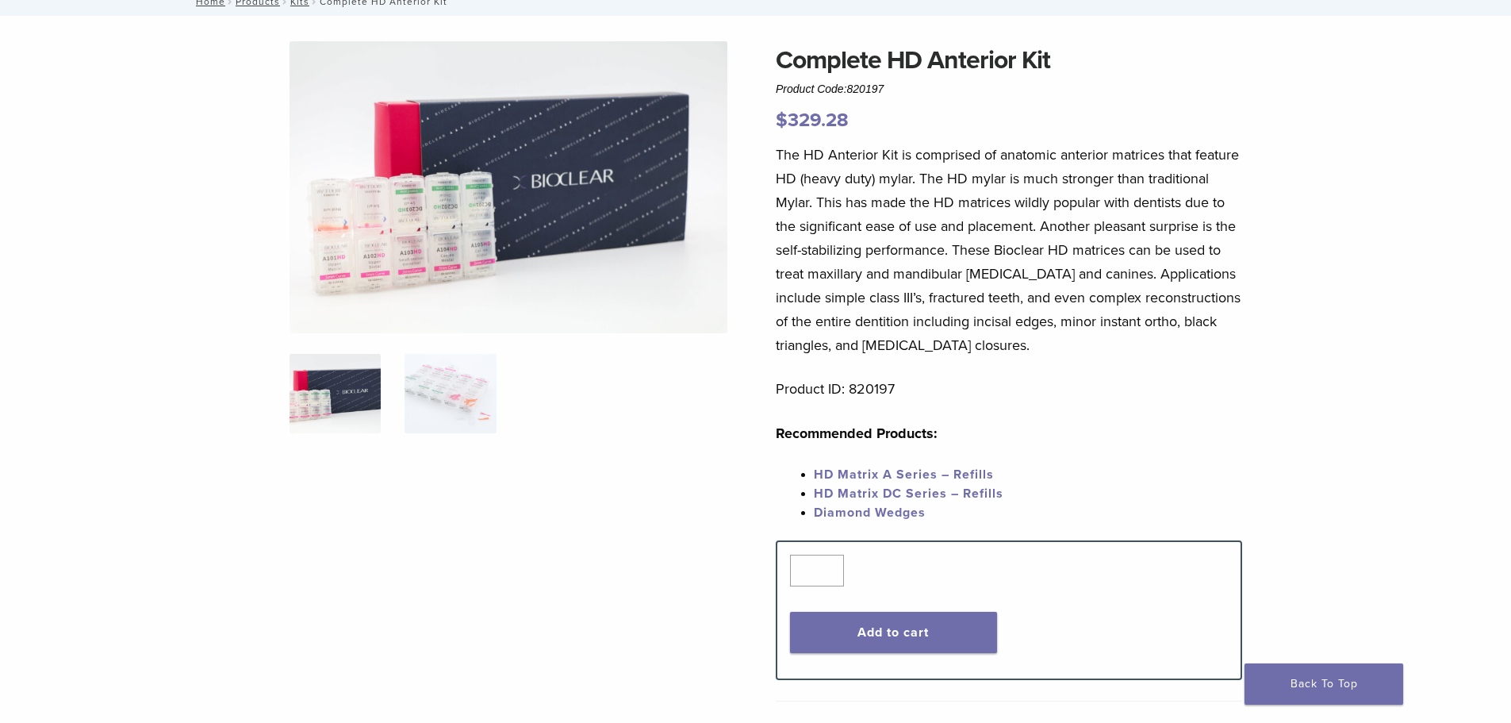
scroll to position [79, 0]
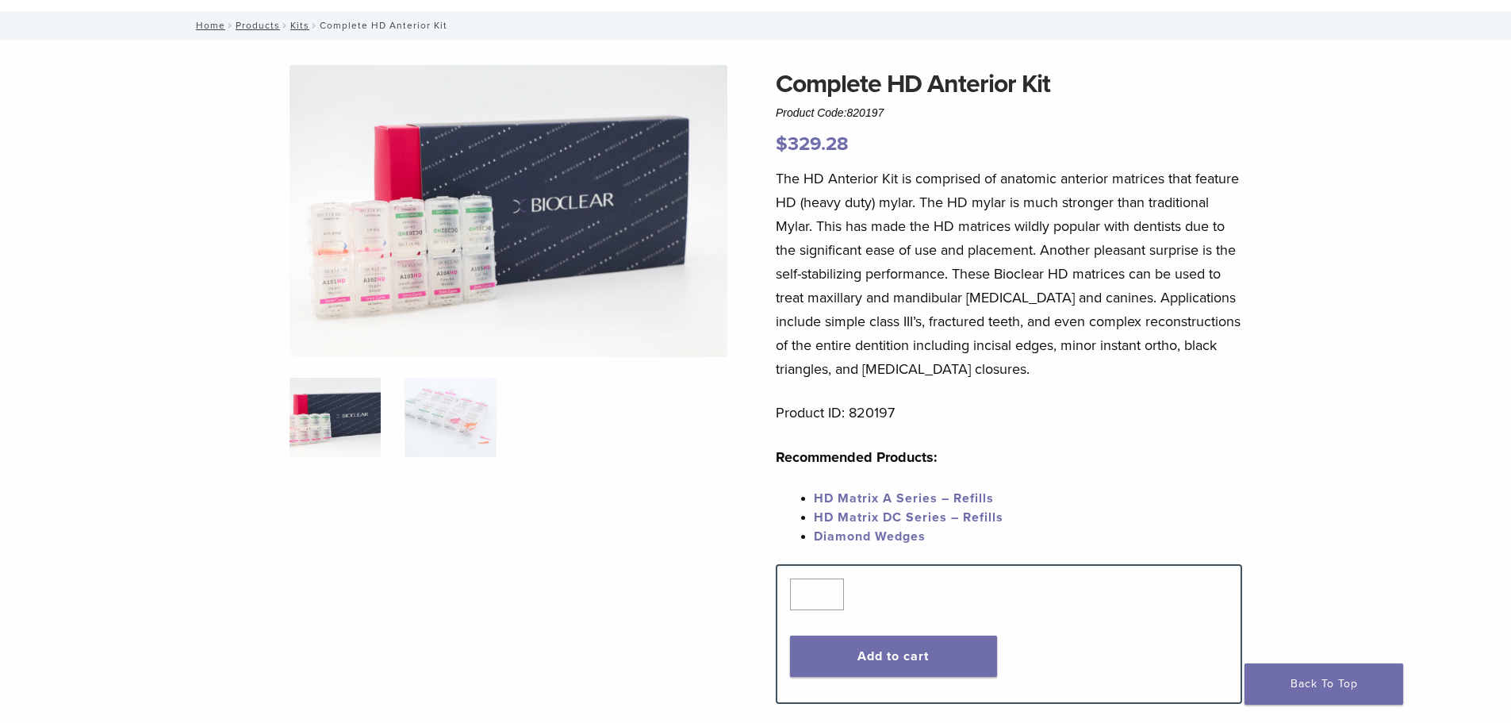
click at [407, 278] on img at bounding box center [509, 211] width 438 height 292
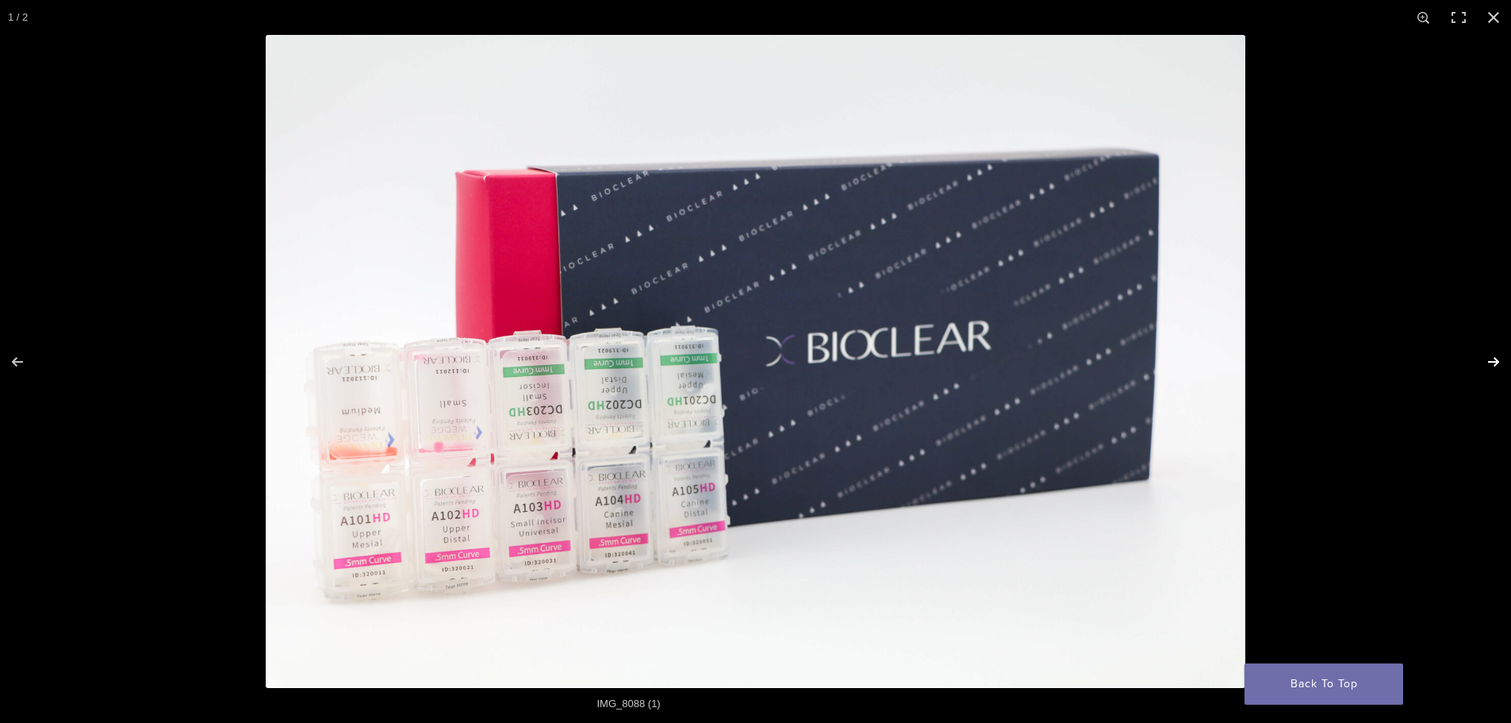
click at [1503, 363] on button "Next (arrow right)" at bounding box center [1484, 361] width 56 height 79
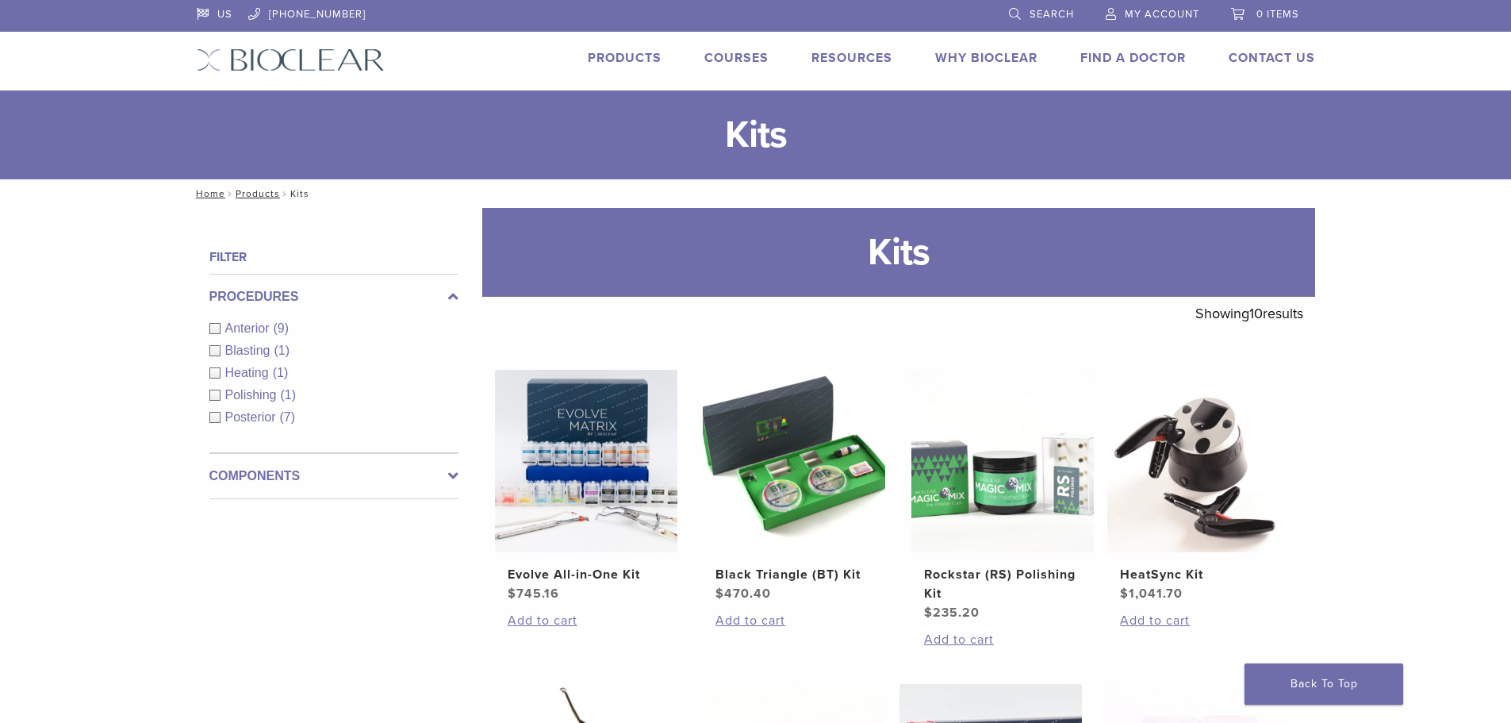
scroll to position [309, 0]
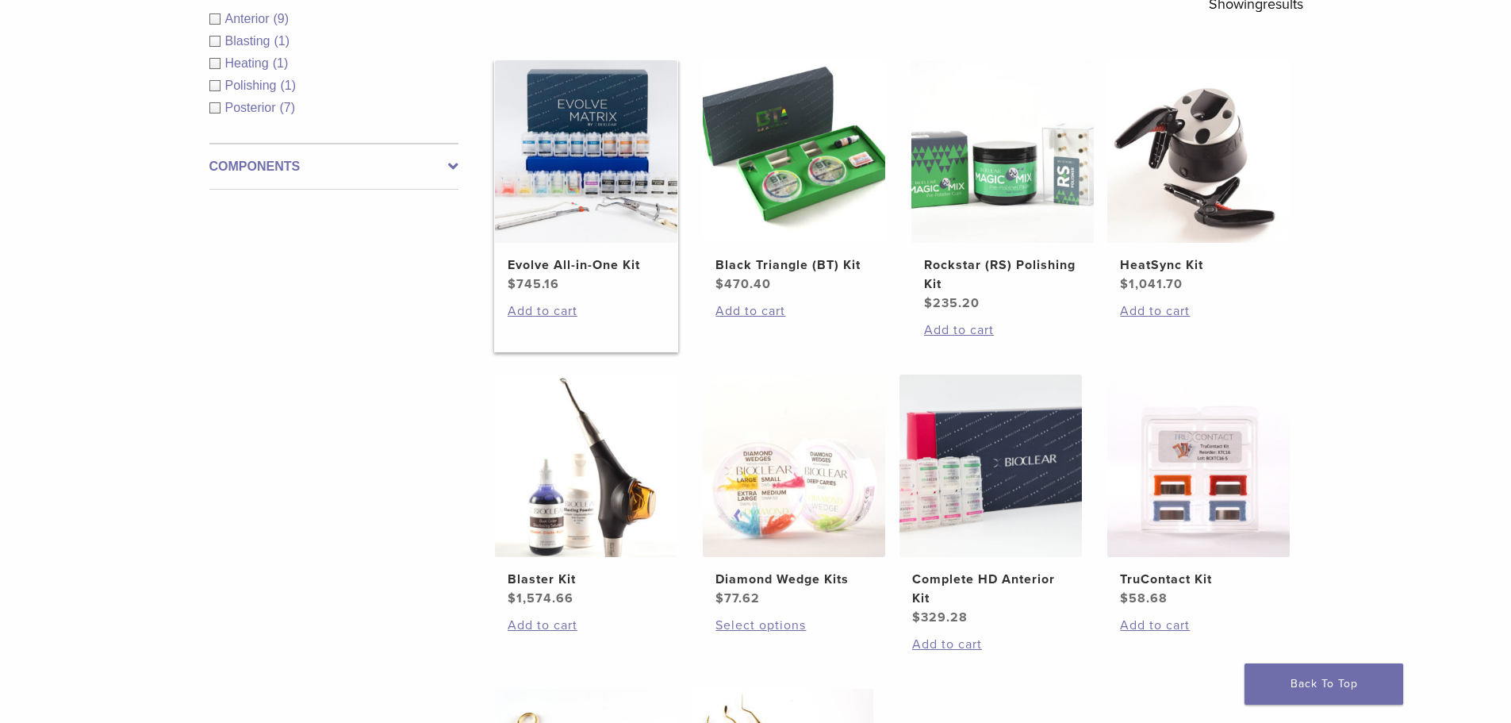
click at [620, 201] on img at bounding box center [586, 151] width 182 height 182
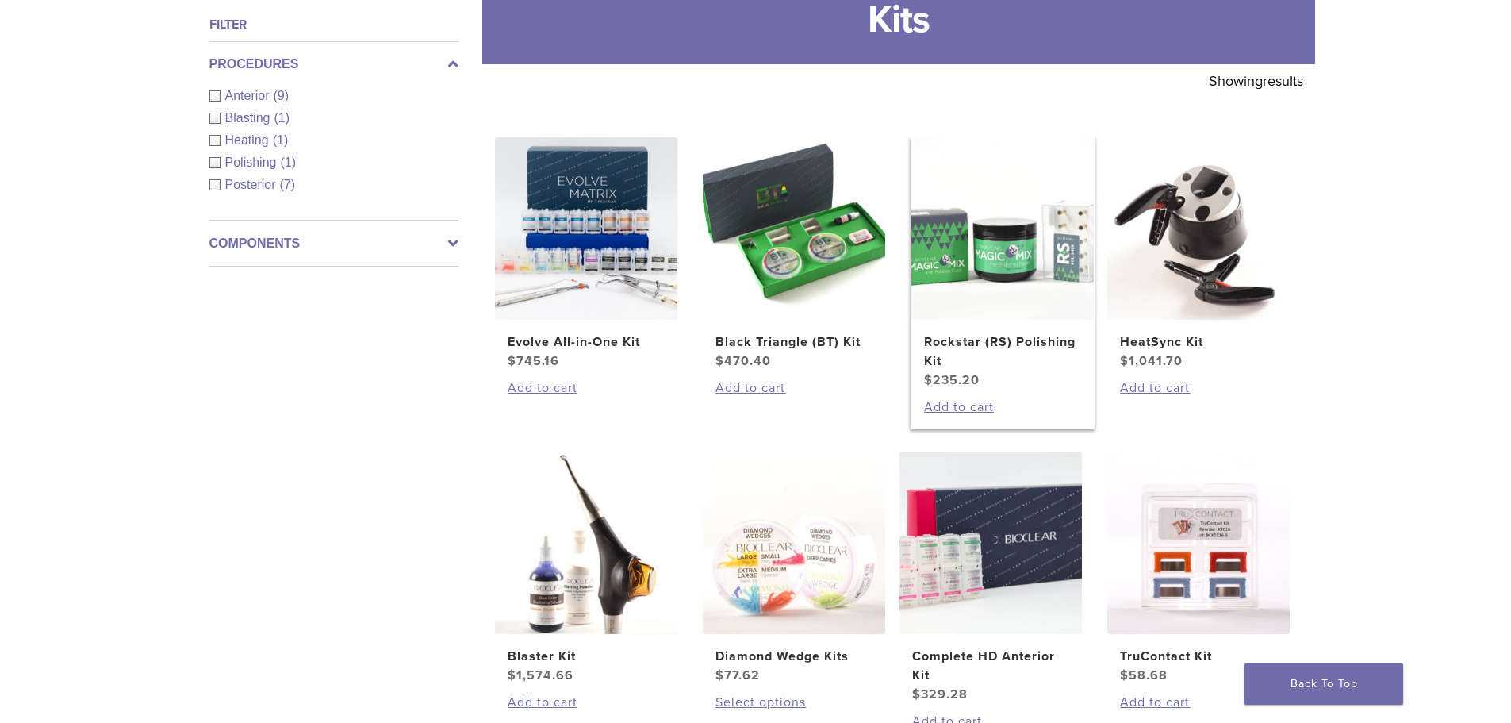
scroll to position [230, 0]
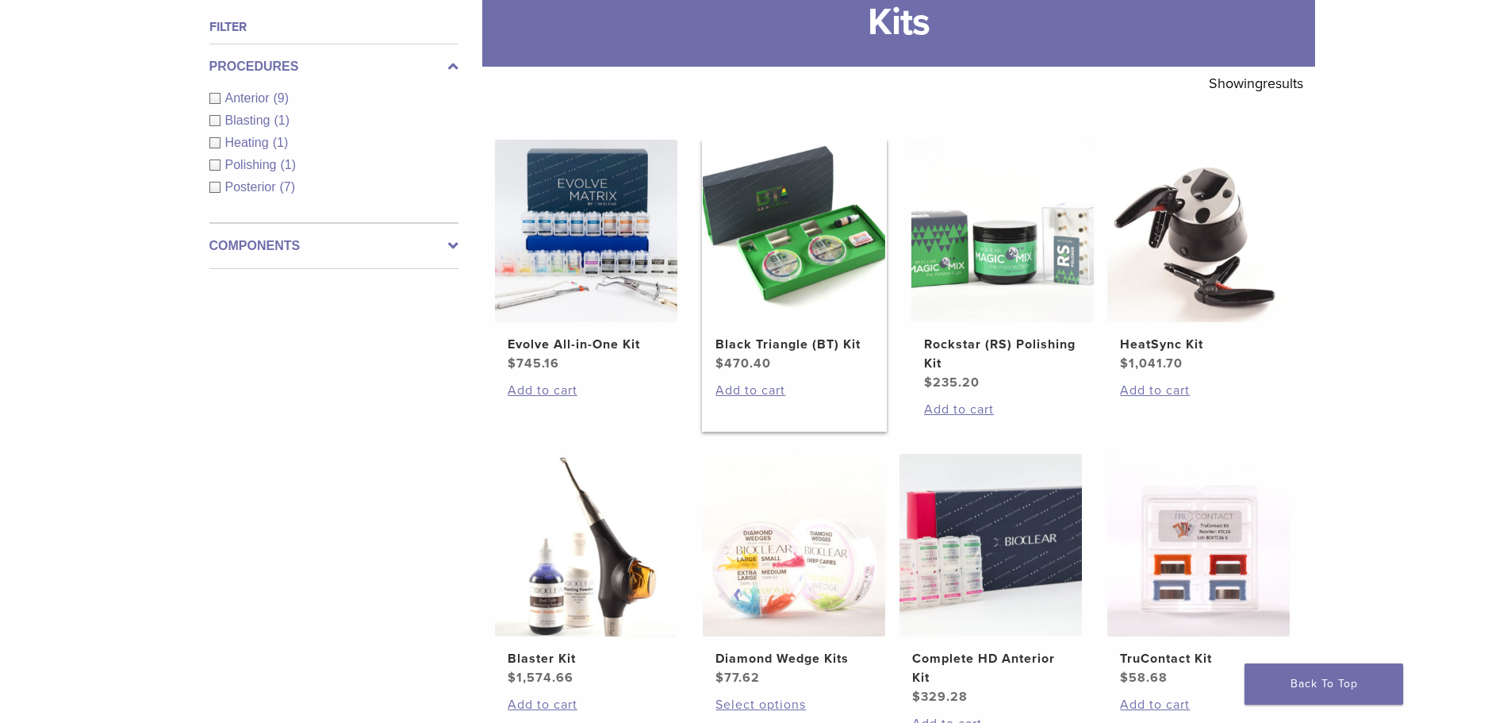
click at [822, 257] on img at bounding box center [794, 231] width 182 height 182
click at [820, 234] on img at bounding box center [794, 231] width 182 height 182
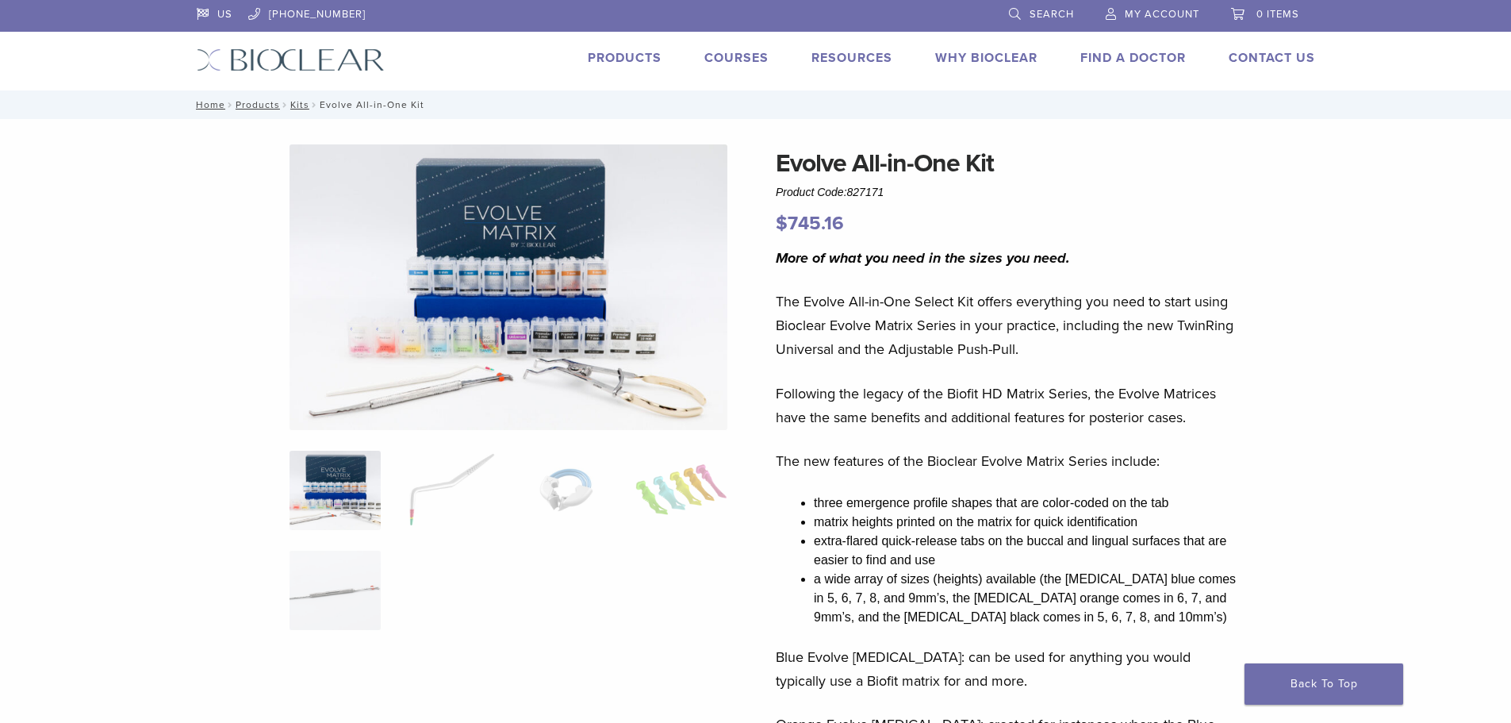
click at [585, 340] on img at bounding box center [509, 287] width 438 height 286
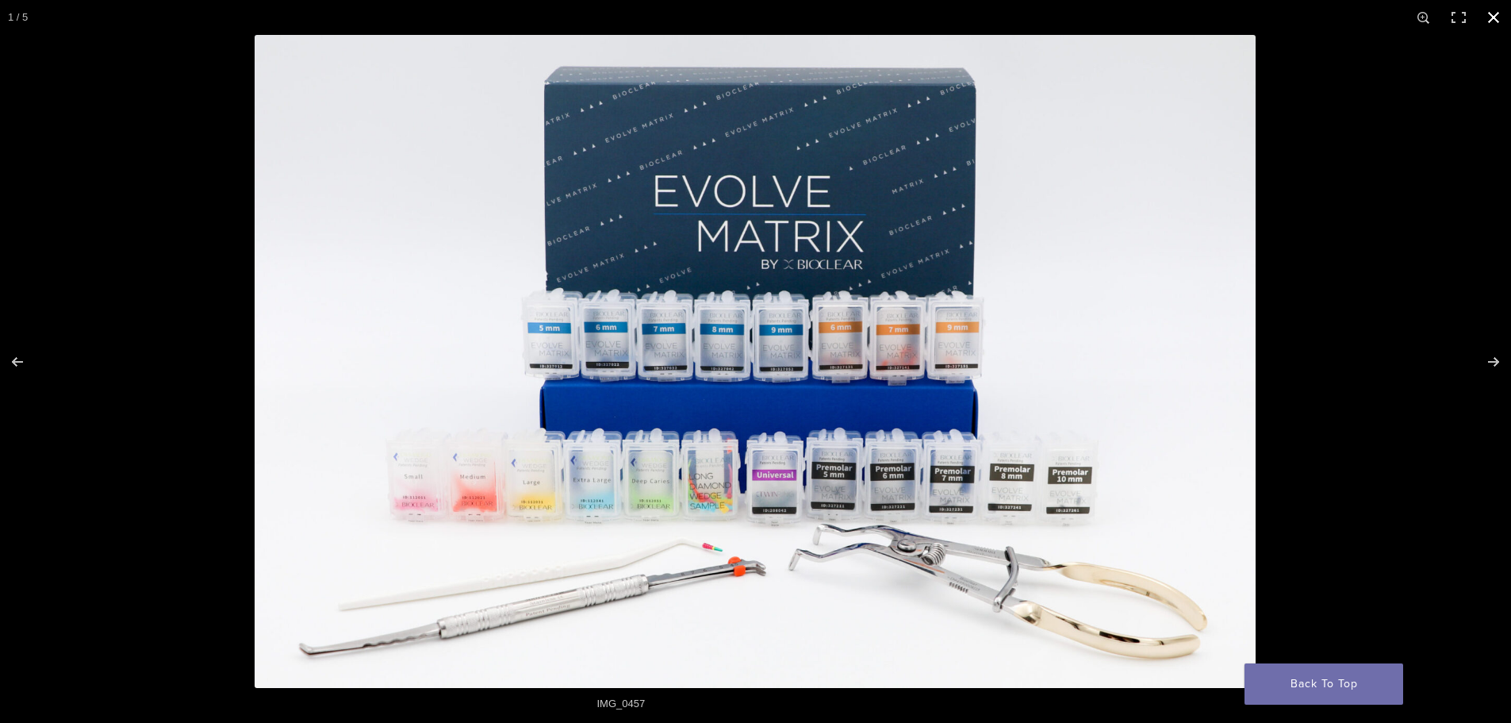
click at [1492, 17] on button "Close (Esc)" at bounding box center [1493, 17] width 35 height 35
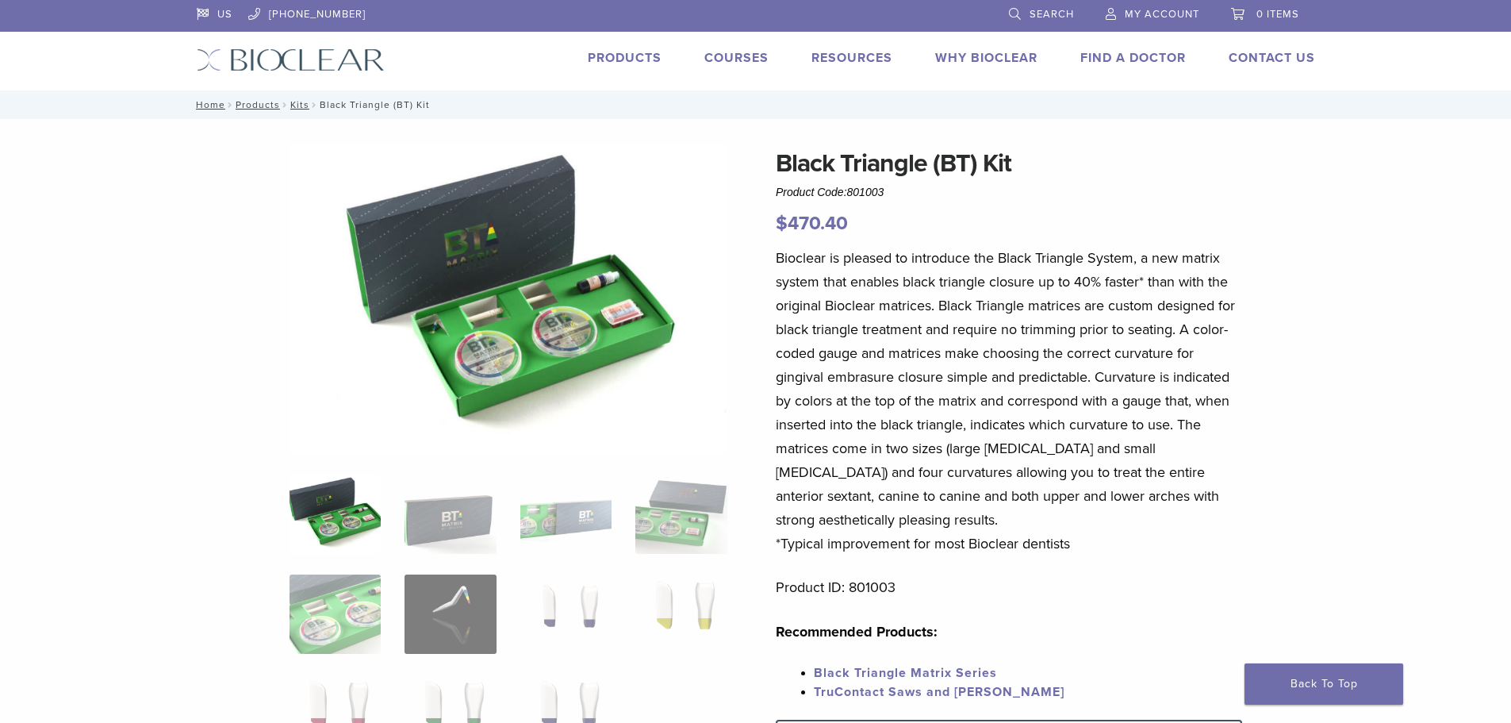
click at [499, 359] on img at bounding box center [509, 298] width 438 height 309
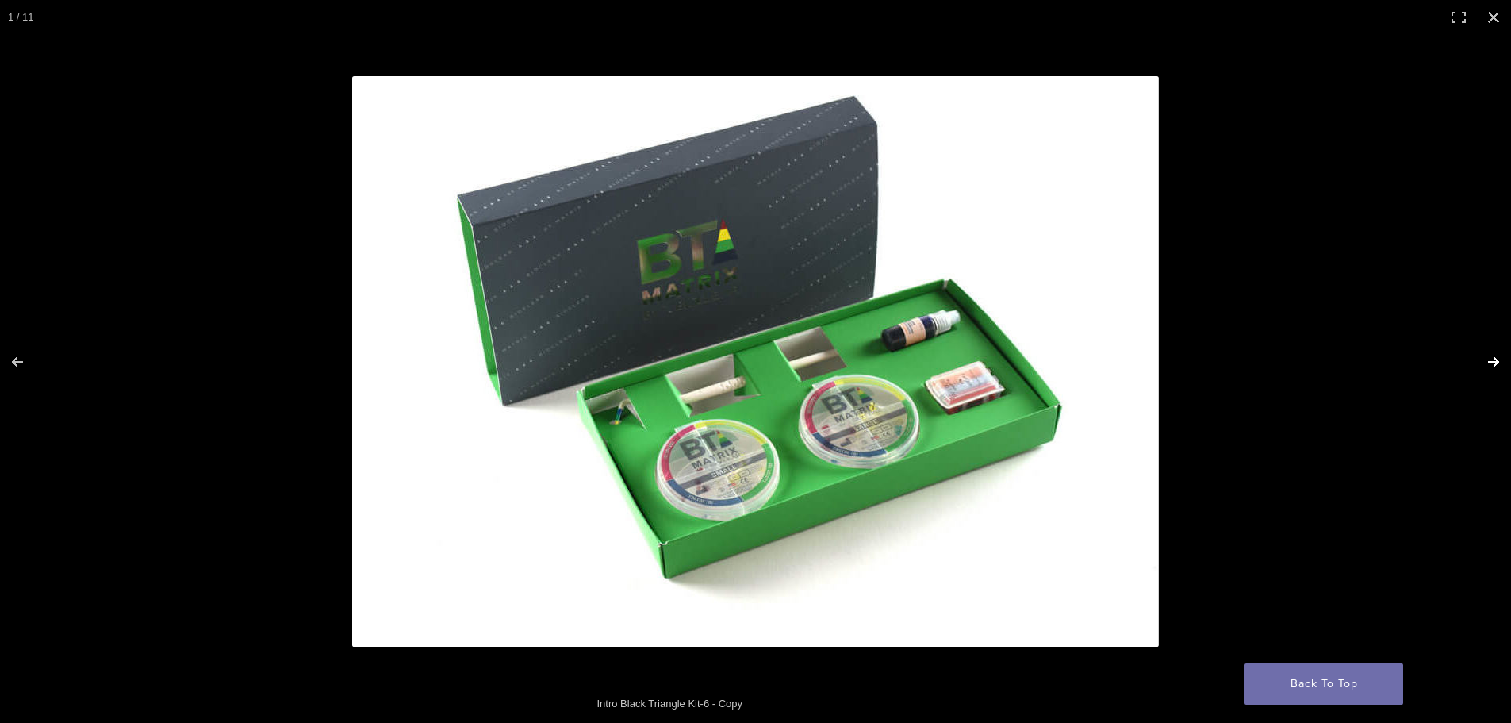
click at [1491, 355] on button "Next (arrow right)" at bounding box center [1484, 361] width 56 height 79
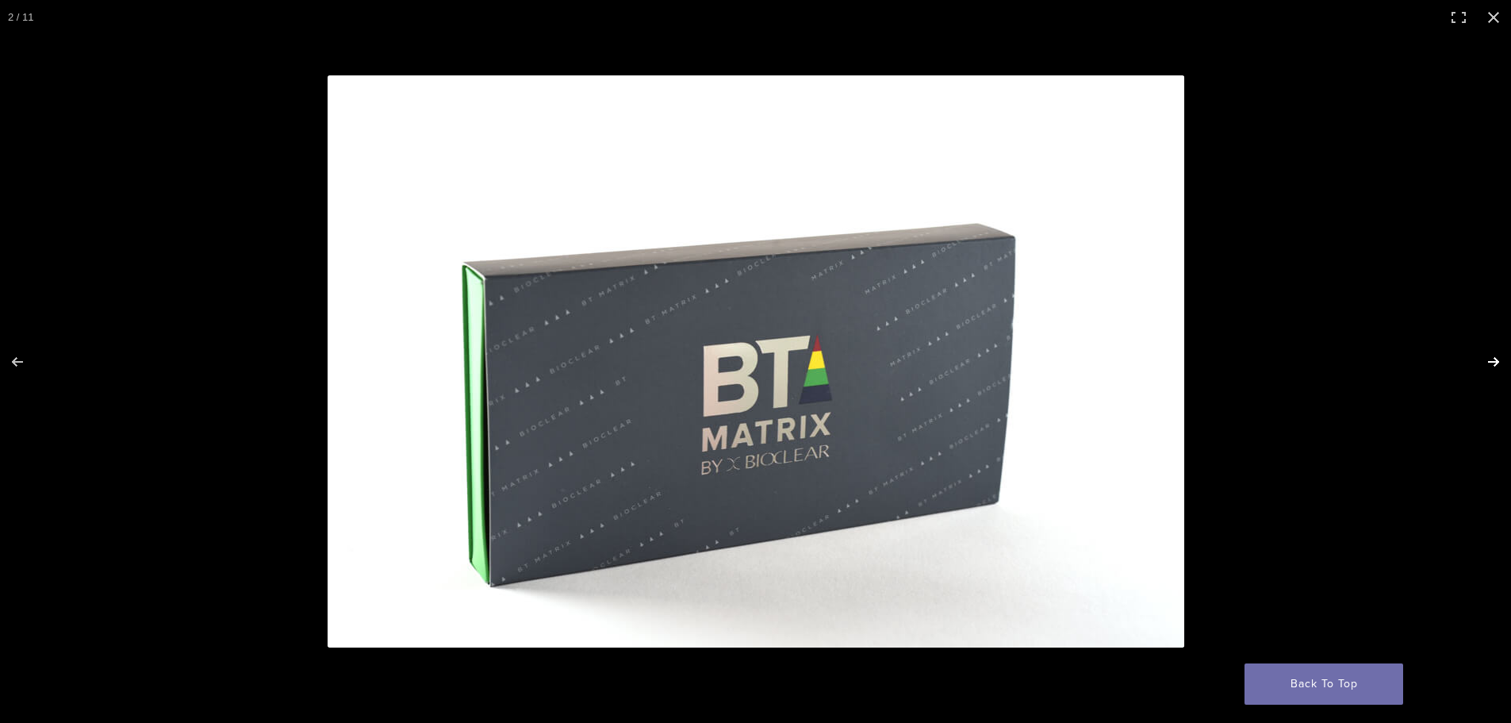
click at [1491, 355] on button "Next (arrow right)" at bounding box center [1484, 361] width 56 height 79
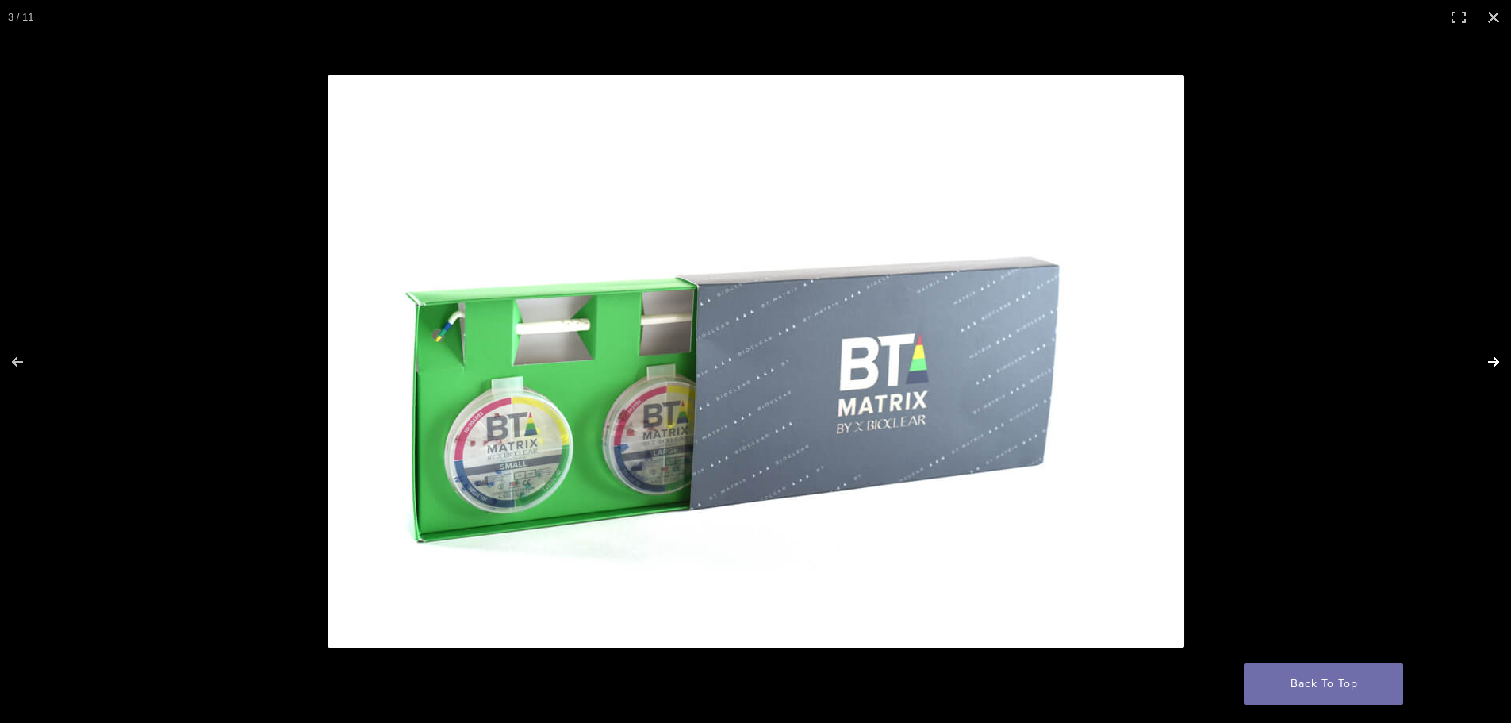
click at [1491, 355] on button "Next (arrow right)" at bounding box center [1484, 361] width 56 height 79
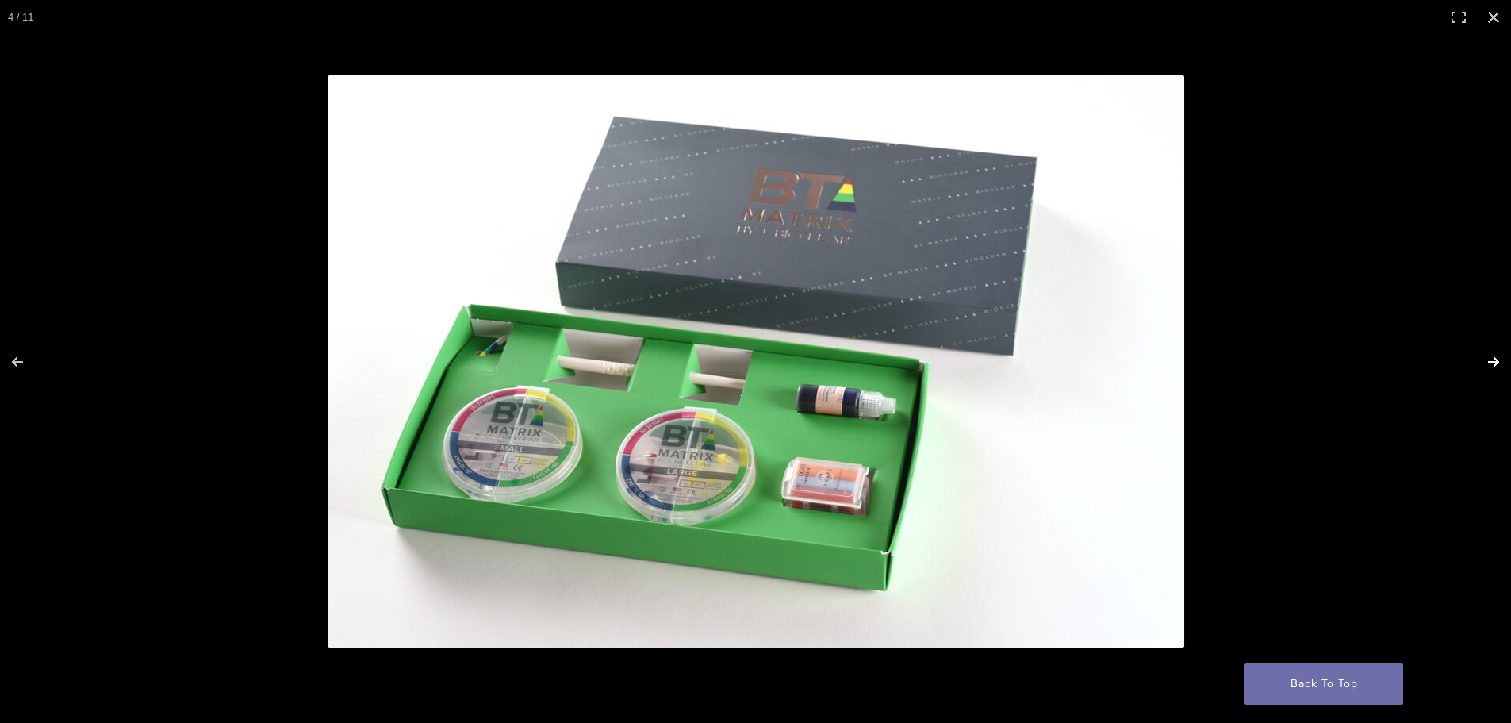
click at [1491, 355] on button "Next (arrow right)" at bounding box center [1484, 361] width 56 height 79
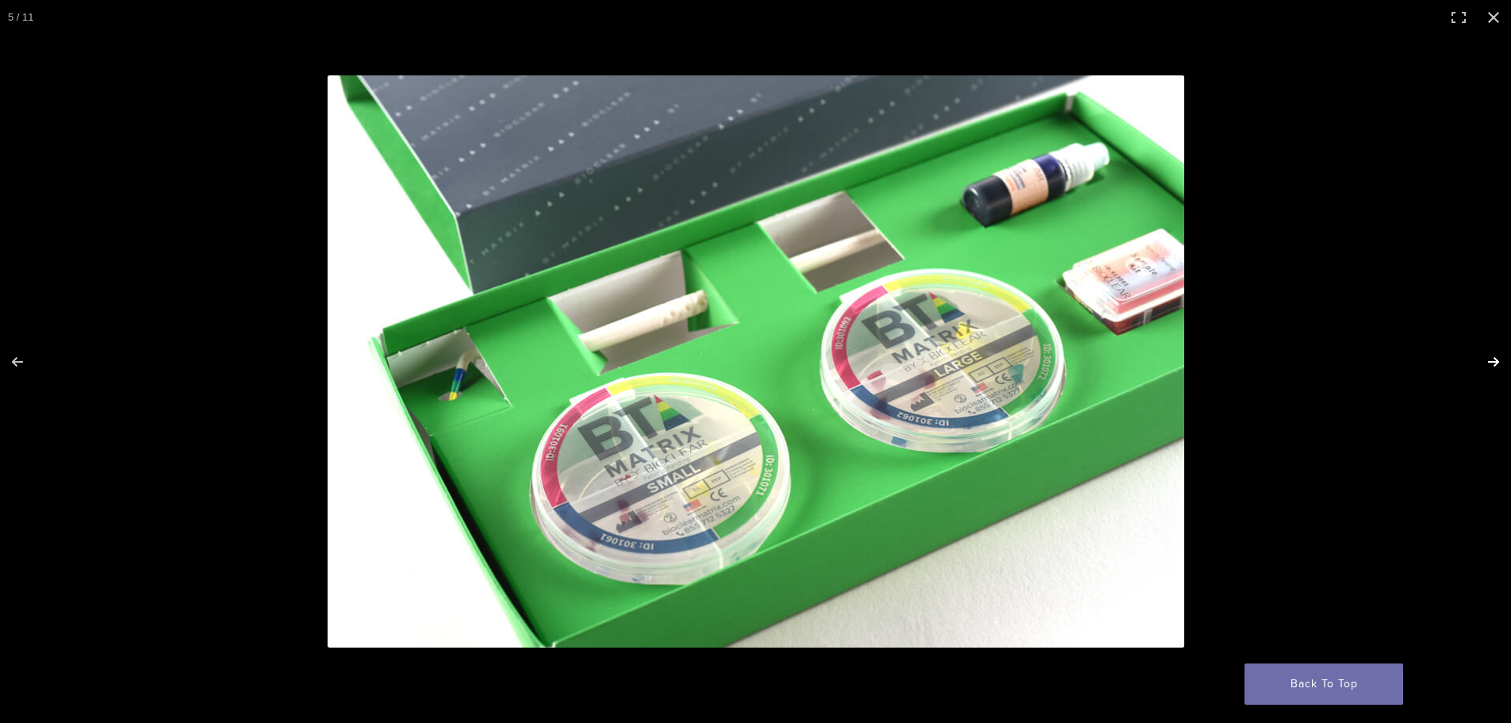
click at [1491, 355] on button "Next (arrow right)" at bounding box center [1484, 361] width 56 height 79
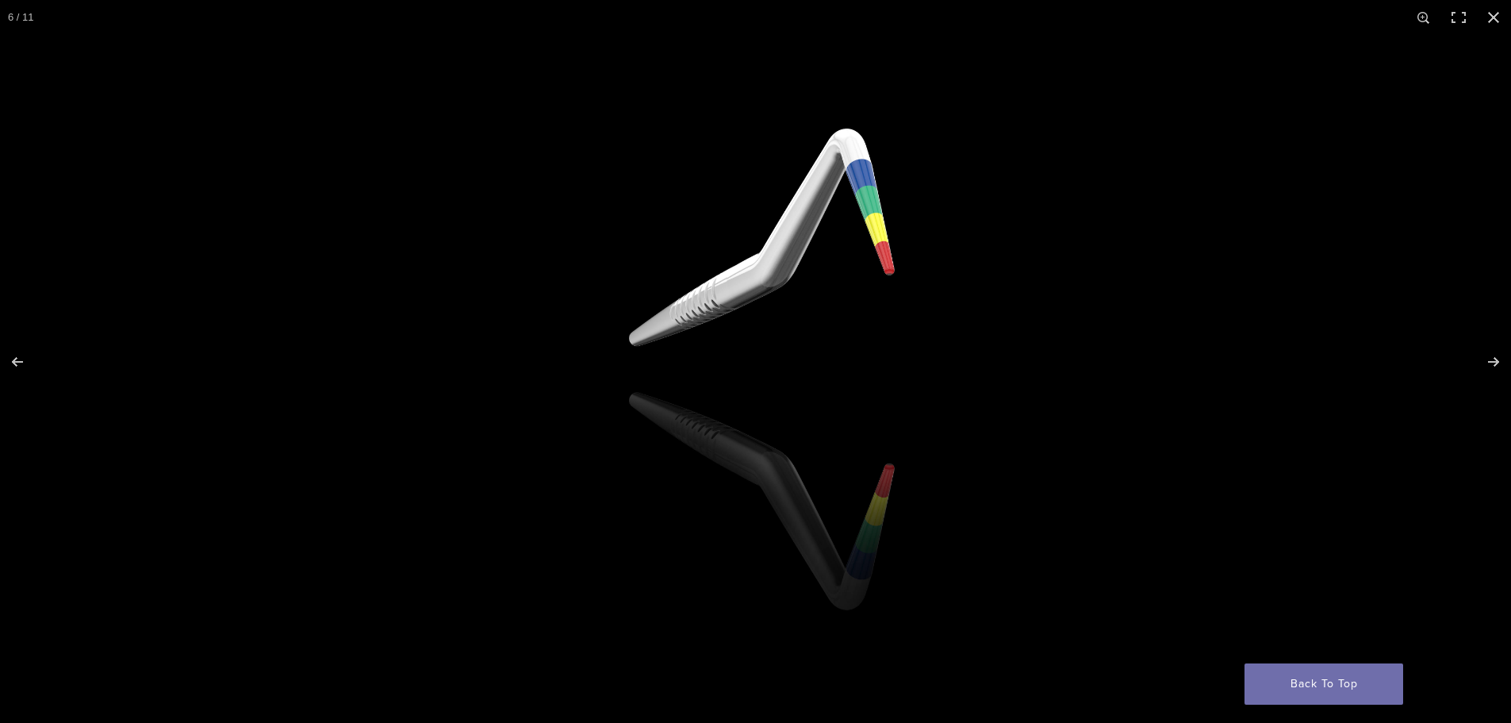
click at [539, 254] on img at bounding box center [756, 361] width 1240 height 653
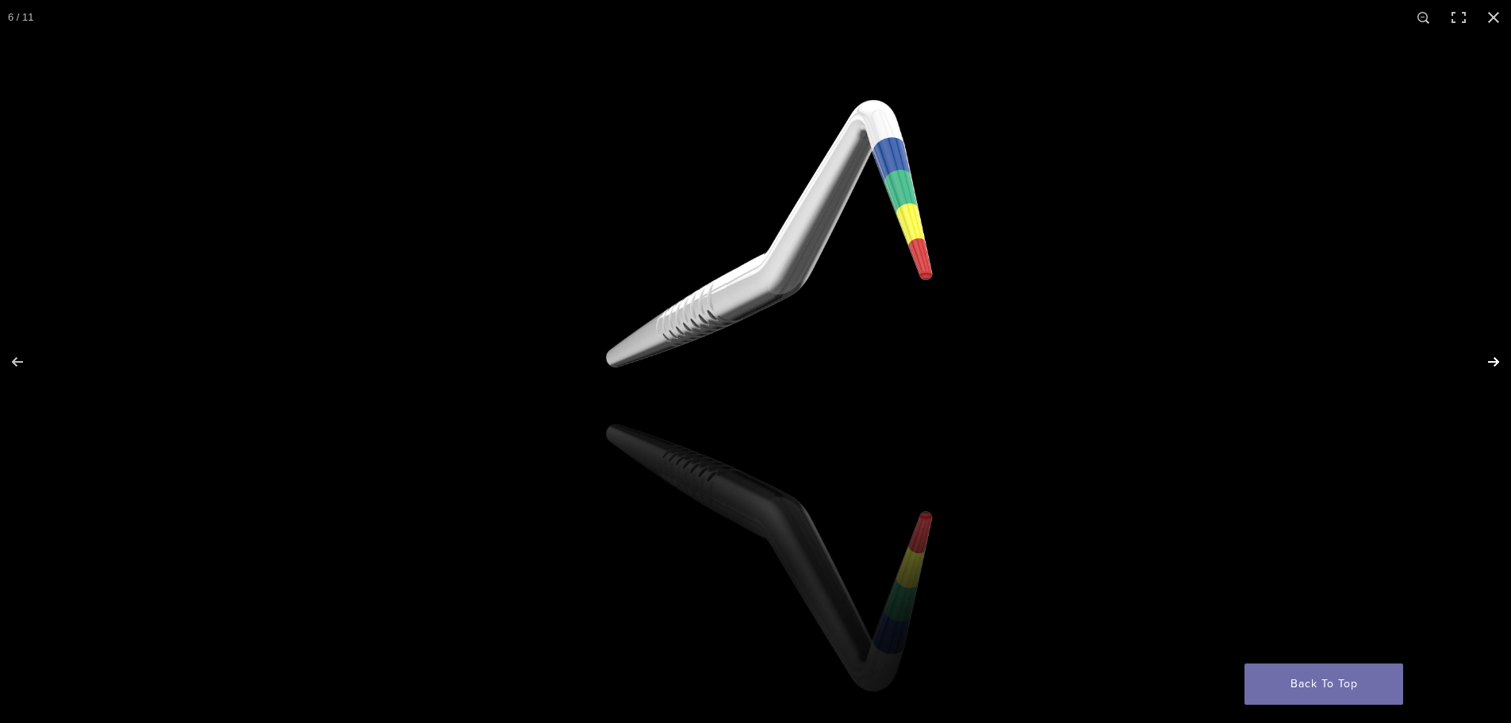
click at [1487, 367] on button "Next (arrow right)" at bounding box center [1484, 361] width 56 height 79
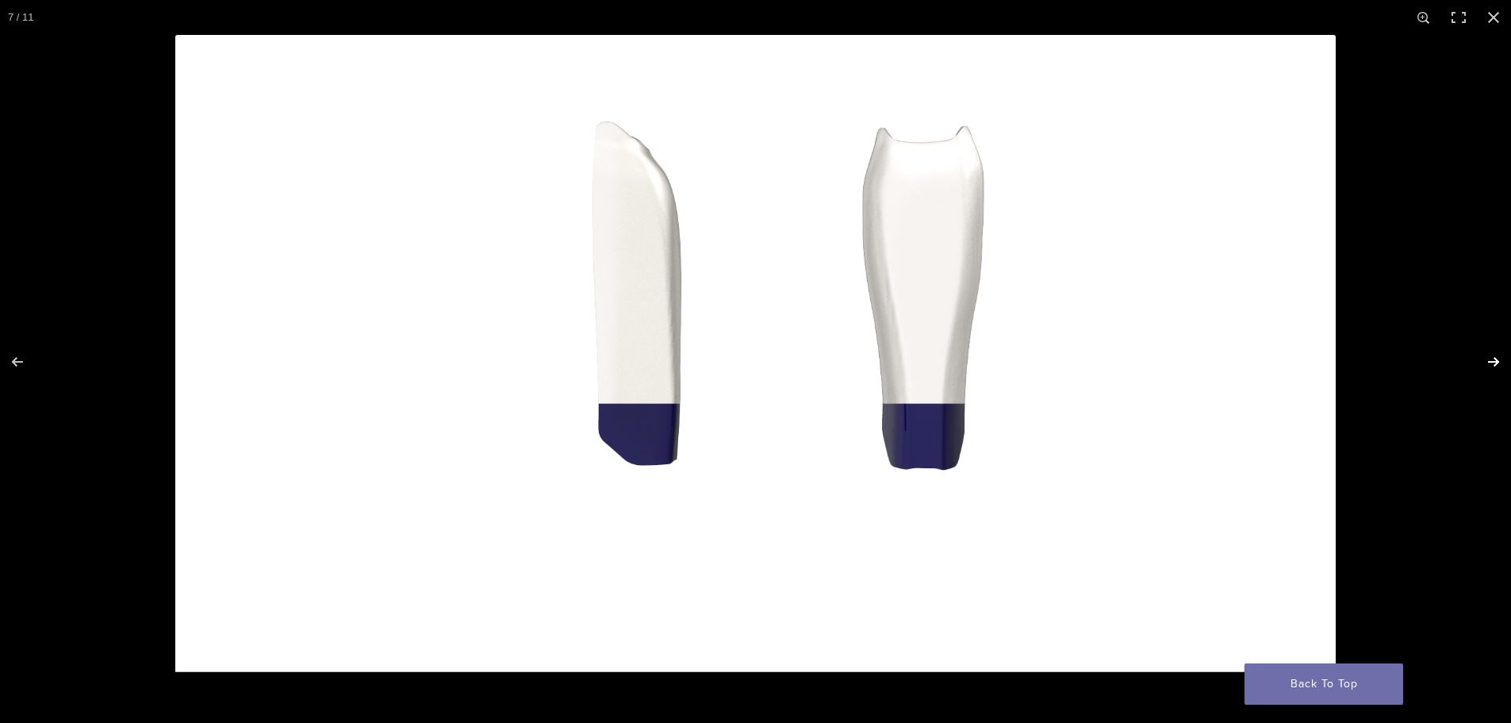
click at [1487, 367] on button "Next (arrow right)" at bounding box center [1484, 361] width 56 height 79
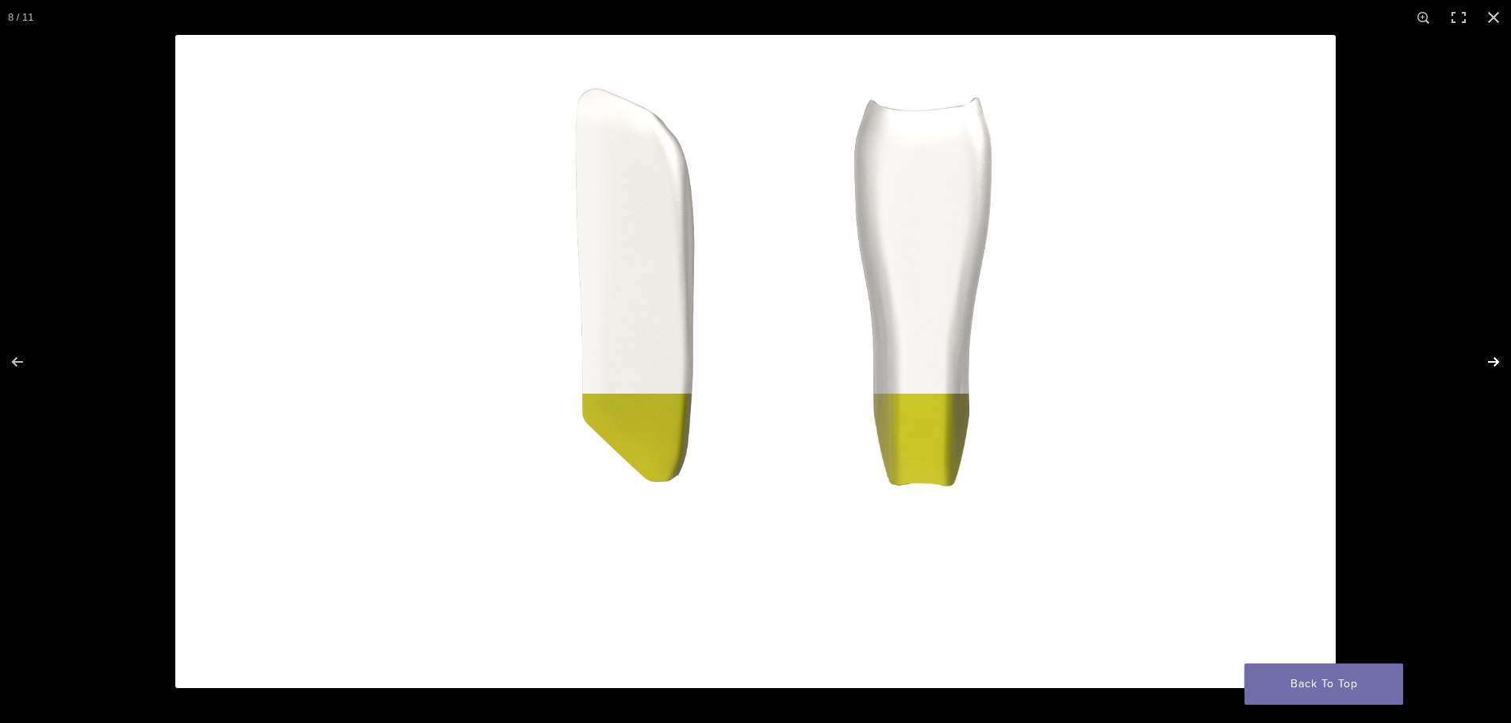
click at [1487, 367] on button "Next (arrow right)" at bounding box center [1484, 361] width 56 height 79
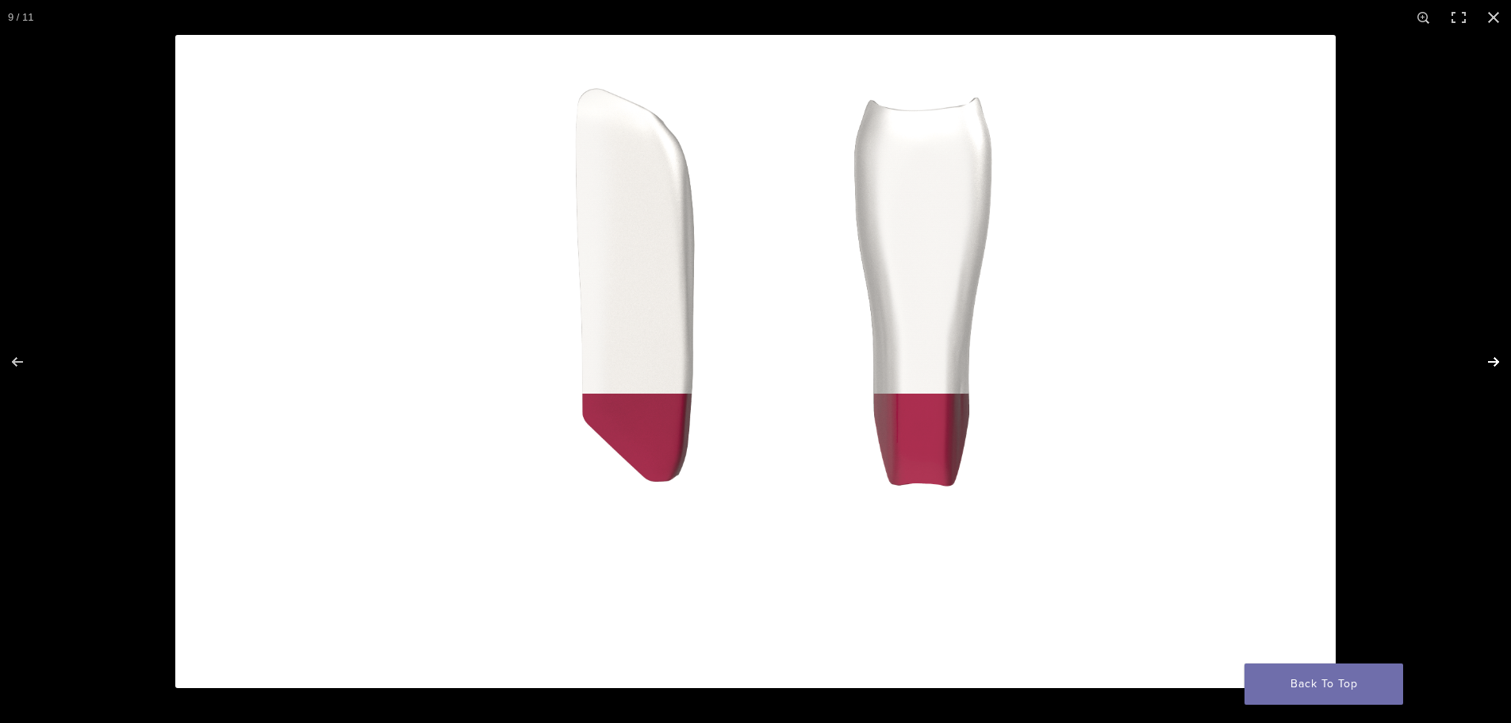
click at [1487, 367] on button "Next (arrow right)" at bounding box center [1484, 361] width 56 height 79
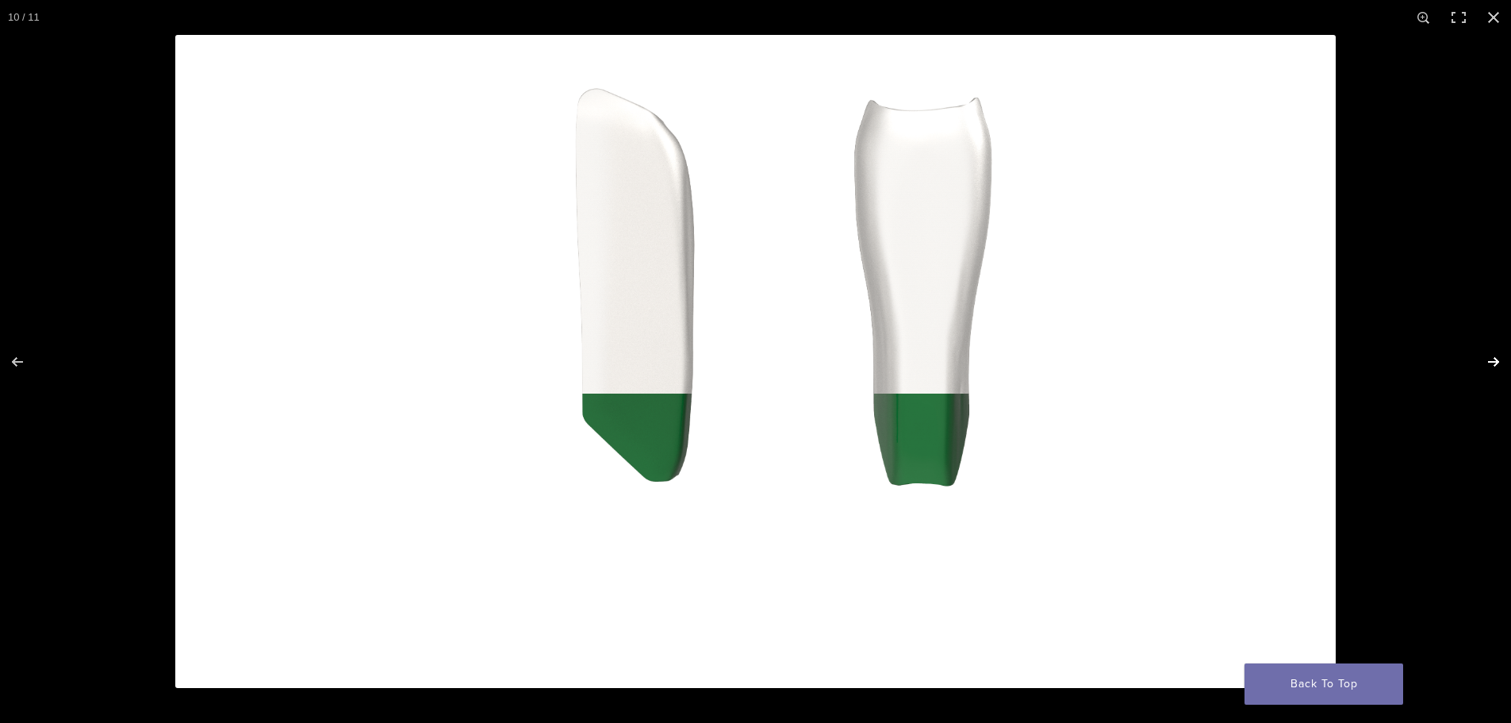
click at [1487, 367] on button "Next (arrow right)" at bounding box center [1484, 361] width 56 height 79
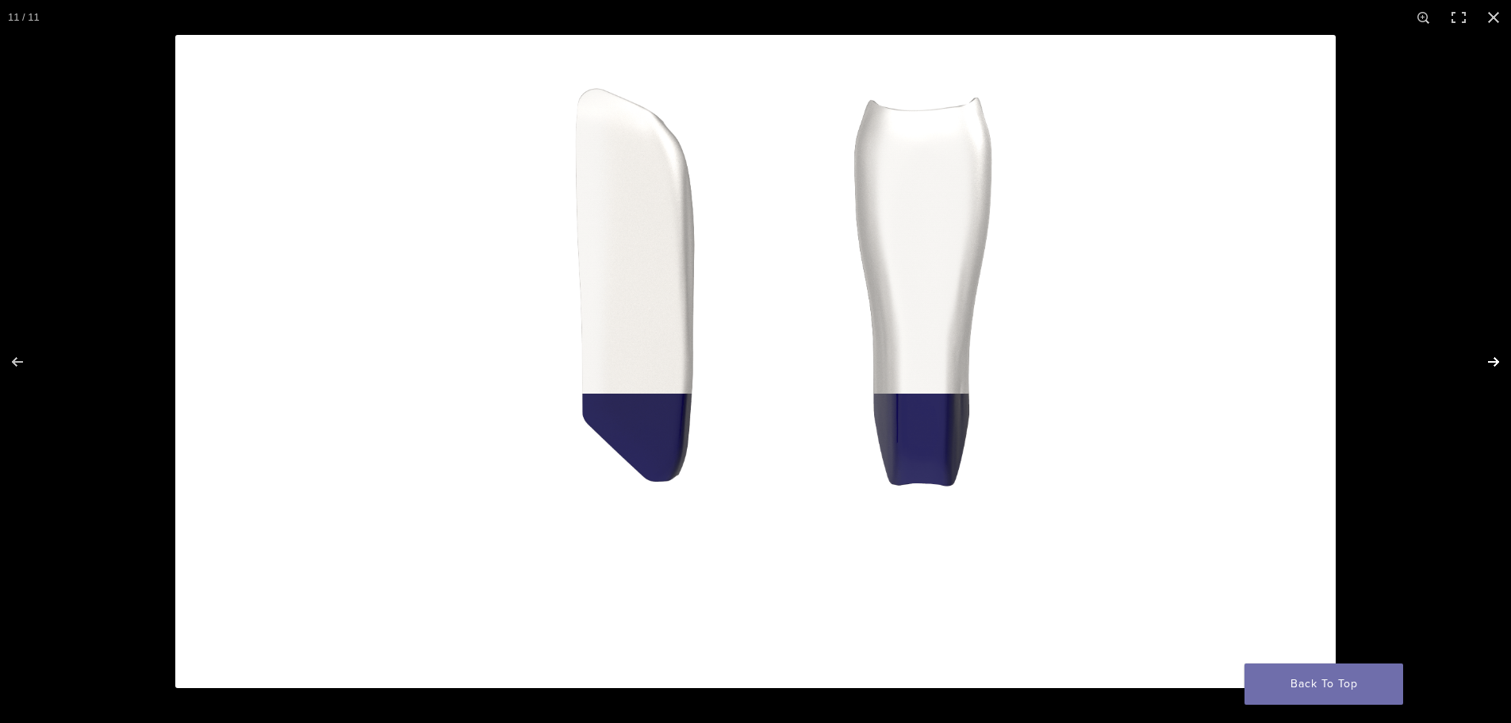
click at [1487, 367] on button "Next (arrow right)" at bounding box center [1484, 361] width 56 height 79
